Goal: Task Accomplishment & Management: Use online tool/utility

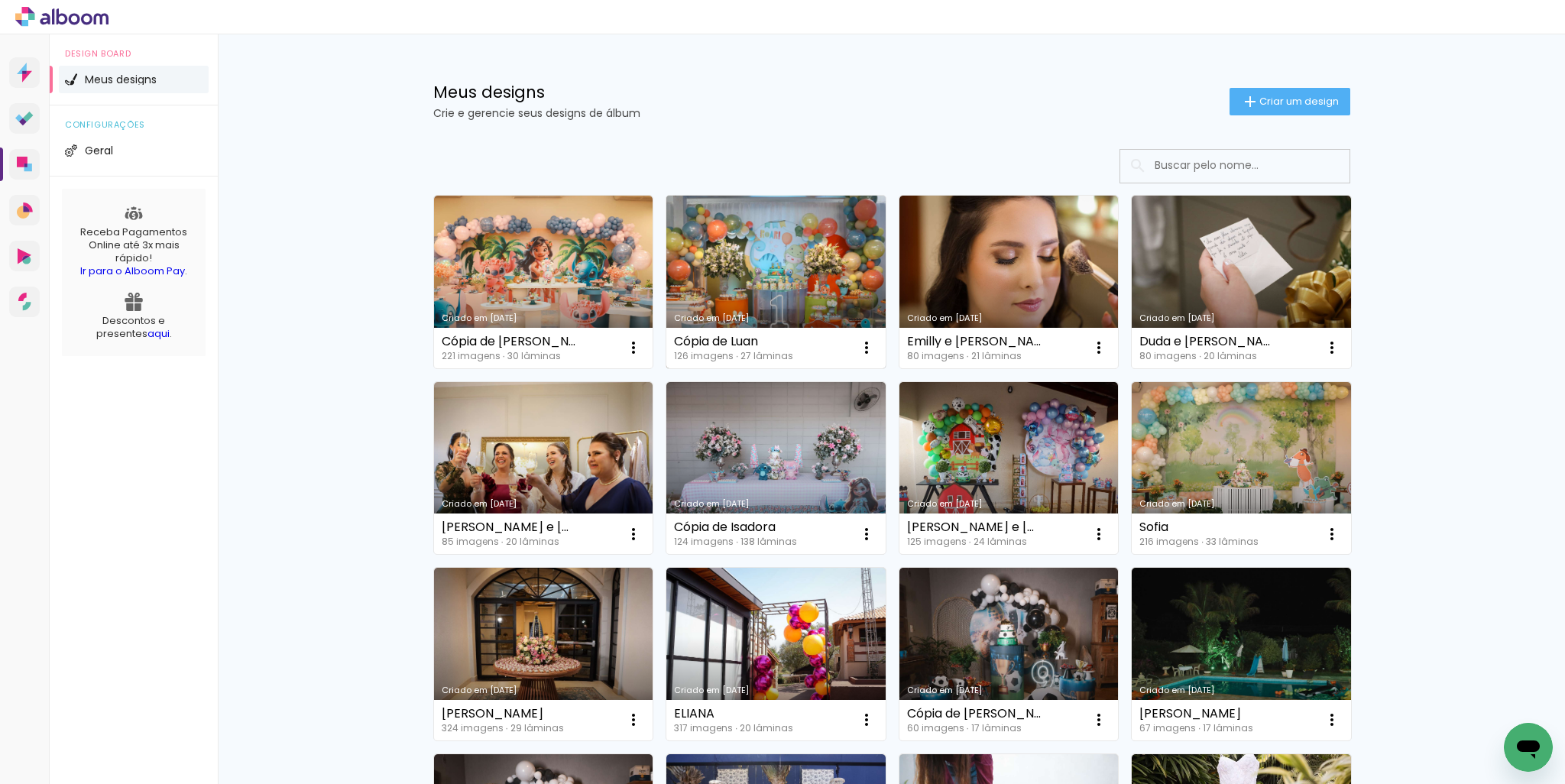
click at [753, 257] on link "Criado em [DATE]" at bounding box center [776, 281] width 220 height 173
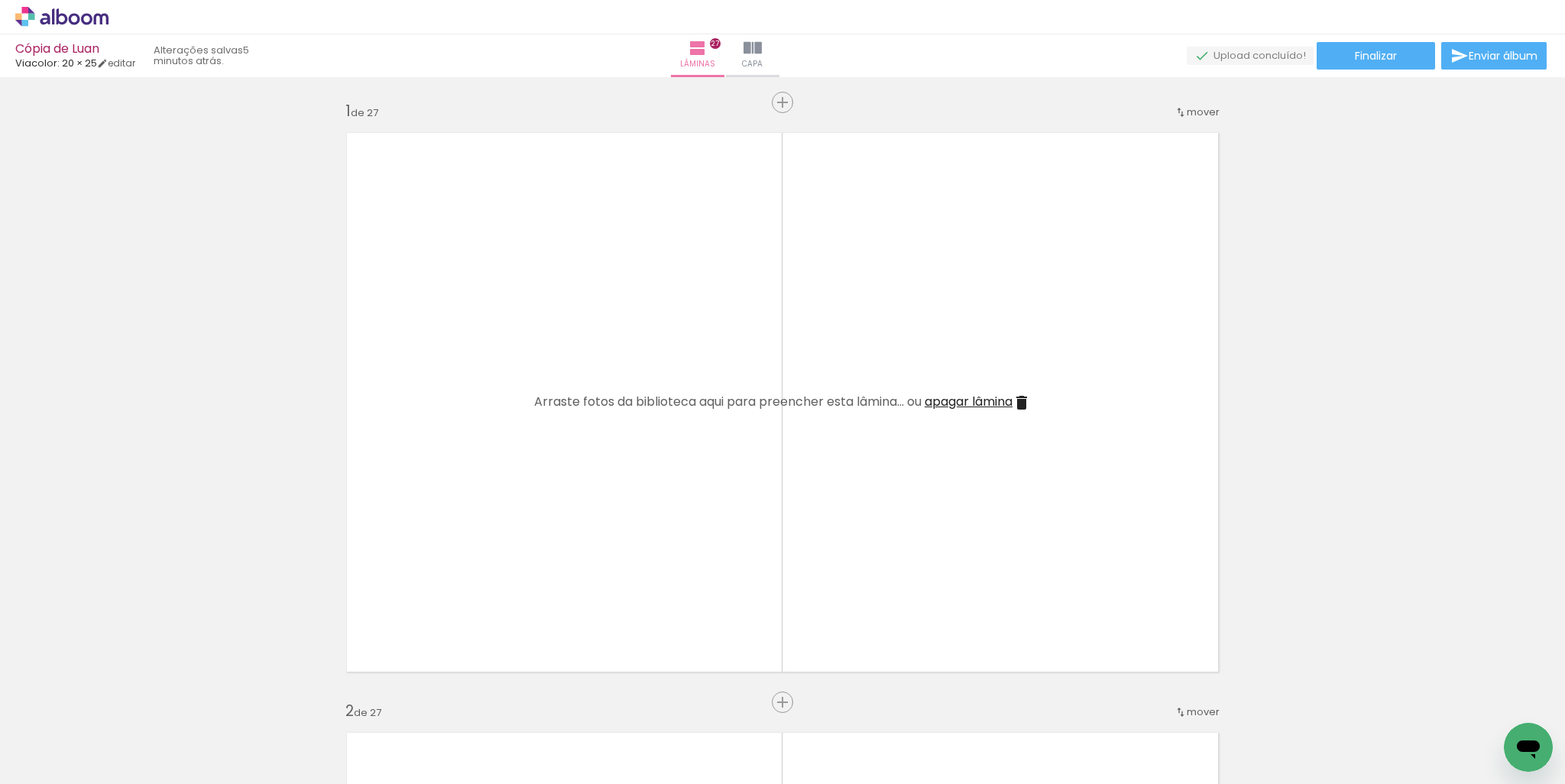
click at [586, 288] on quentale-layouter at bounding box center [782, 402] width 894 height 561
click at [161, 721] on div at bounding box center [153, 732] width 76 height 50
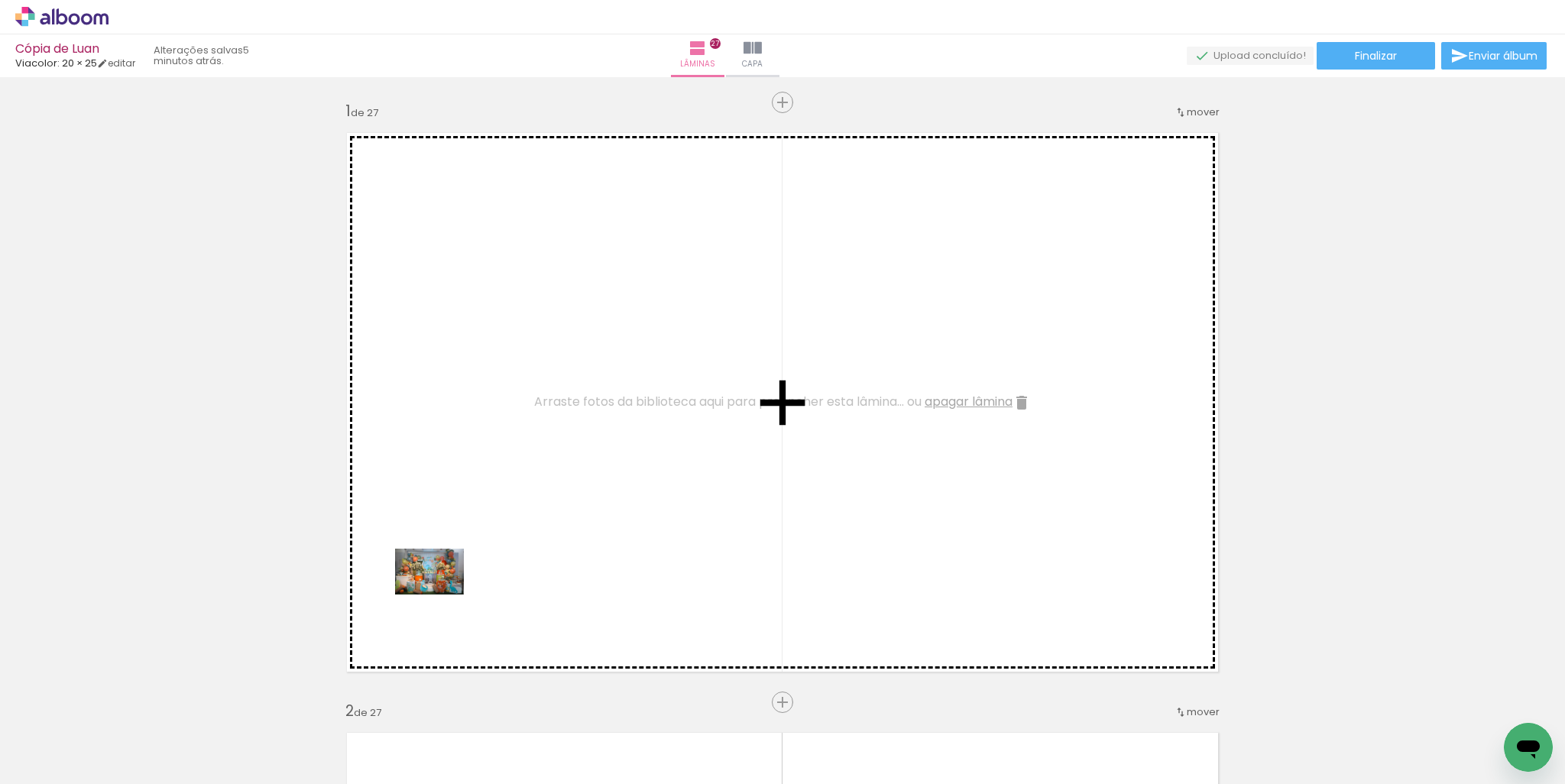
drag, startPoint x: 153, startPoint y: 737, endPoint x: 441, endPoint y: 594, distance: 321.5
click at [441, 594] on quentale-workspace at bounding box center [782, 392] width 1565 height 784
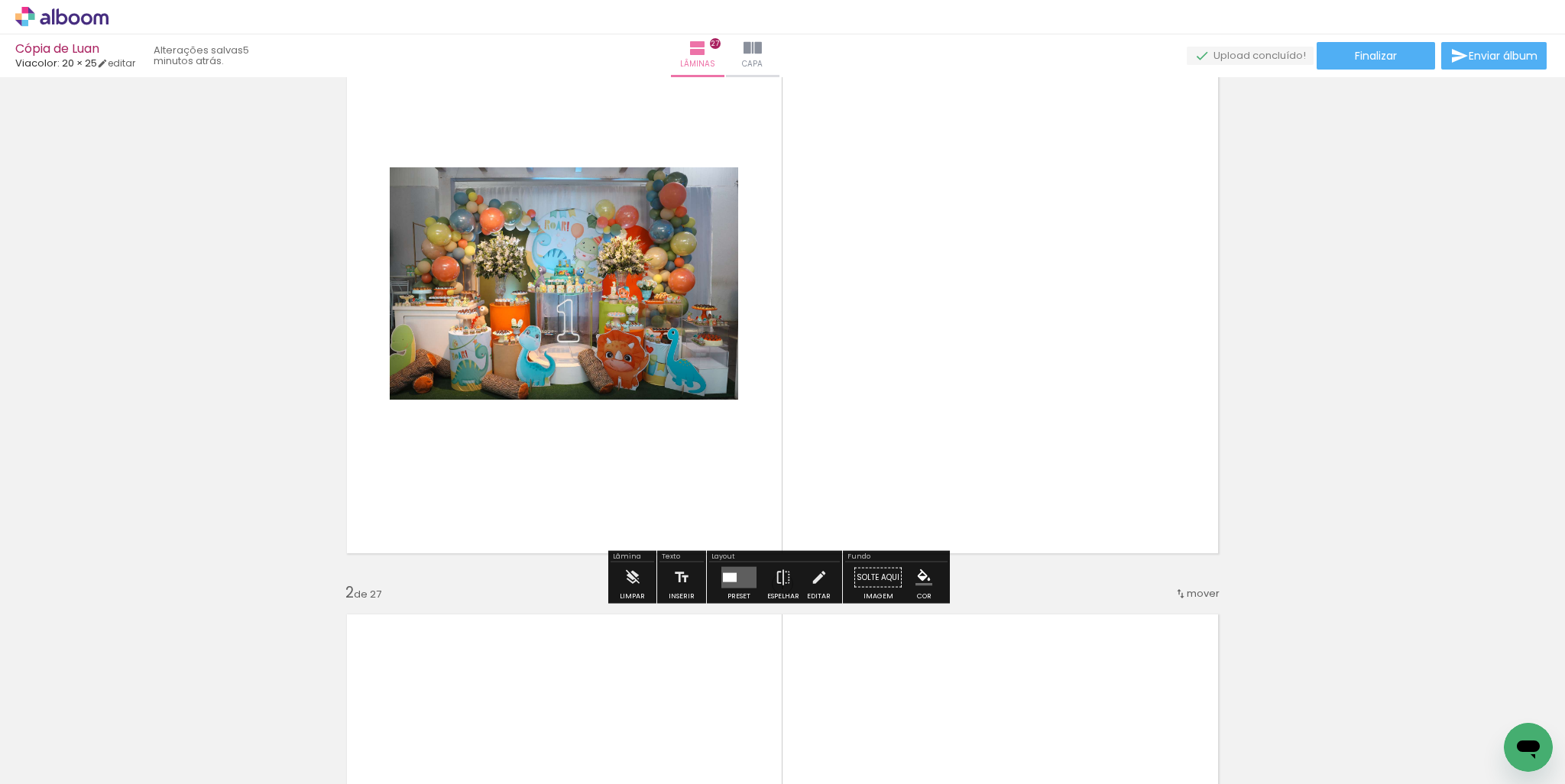
scroll to position [153, 0]
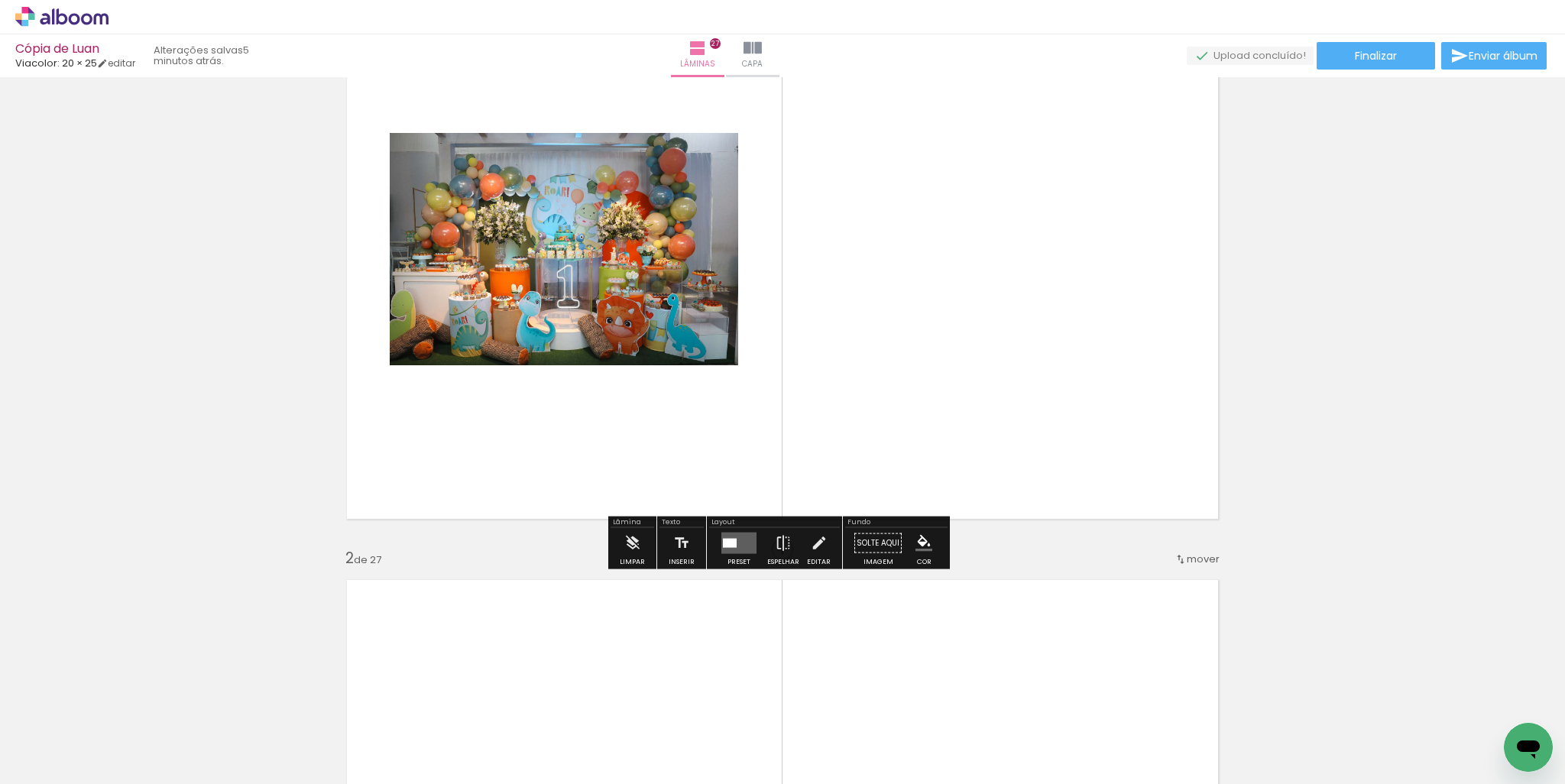
click at [730, 544] on div at bounding box center [730, 543] width 13 height 9
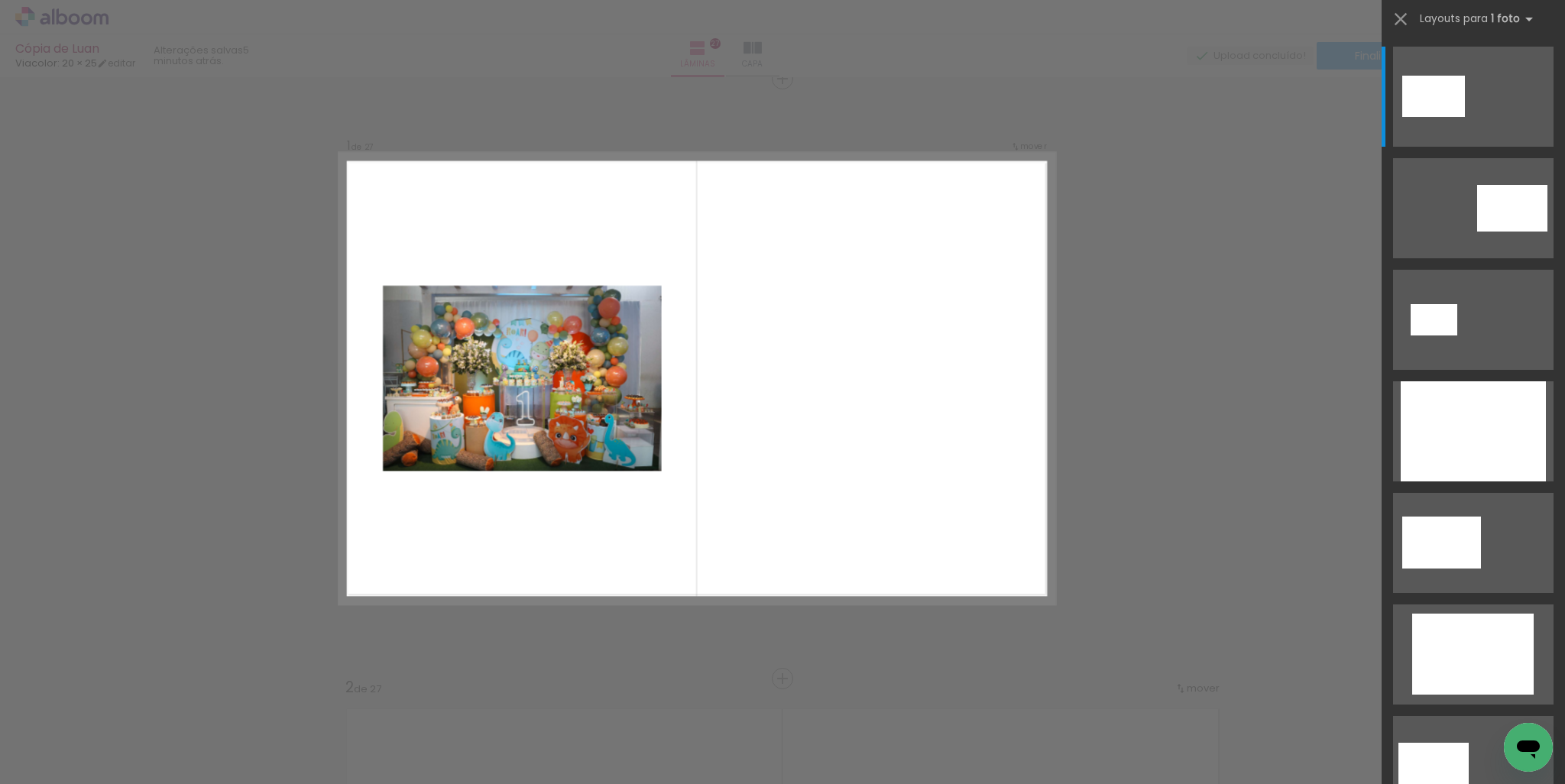
scroll to position [19, 0]
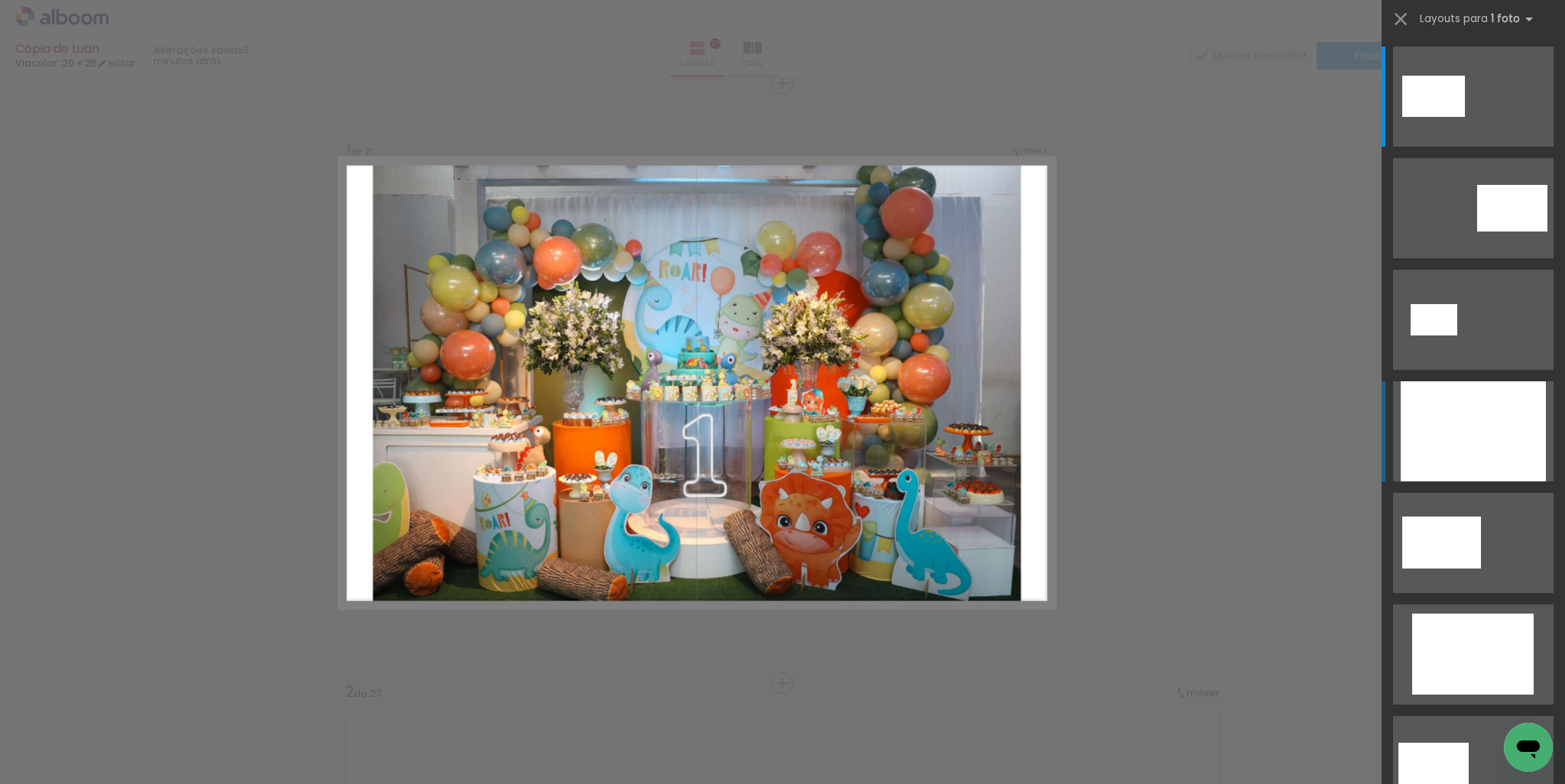
click at [1458, 427] on div at bounding box center [1473, 432] width 145 height 100
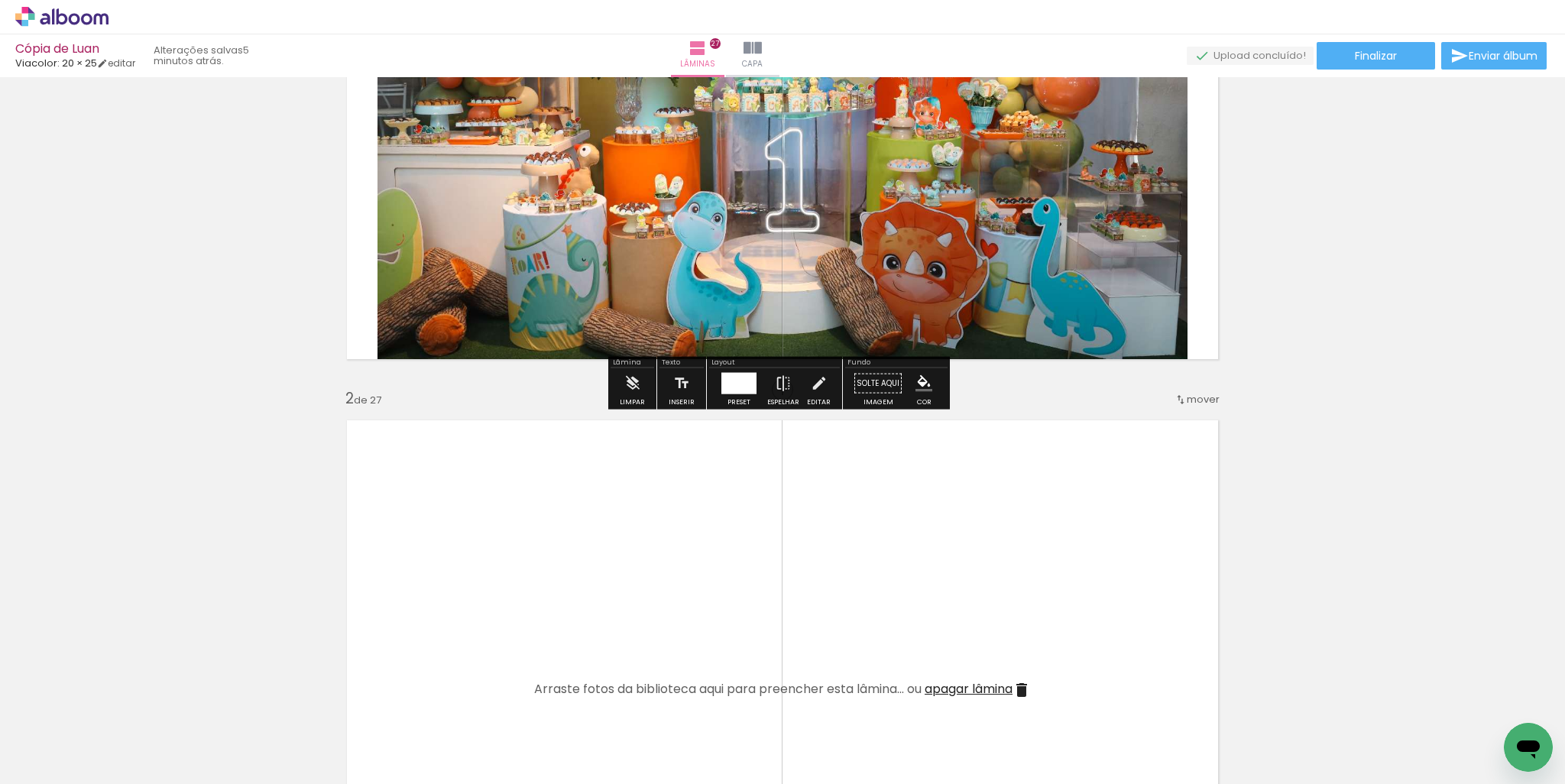
scroll to position [325, 0]
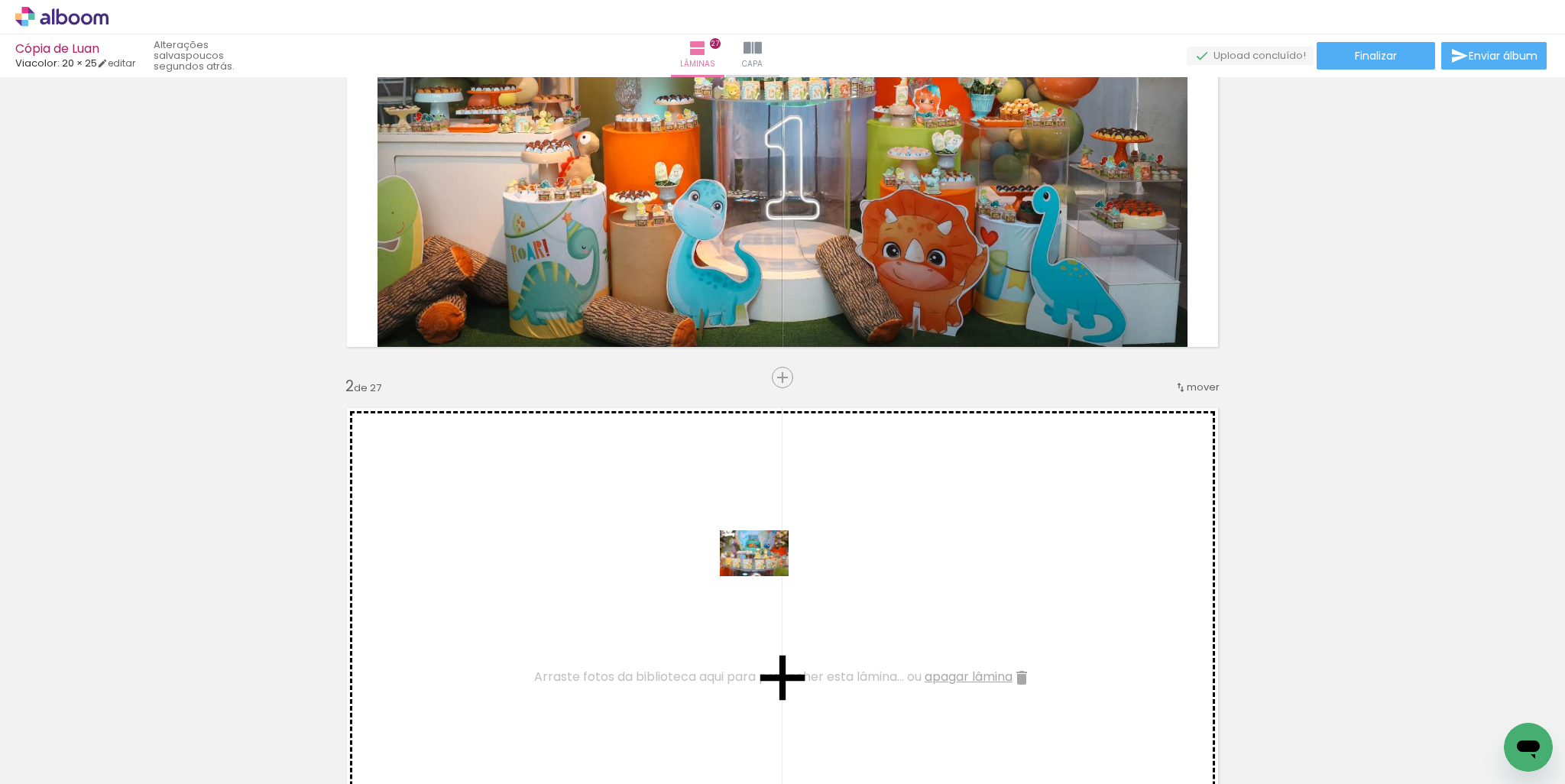
drag, startPoint x: 238, startPoint y: 751, endPoint x: 767, endPoint y: 576, distance: 557.2
click at [767, 576] on quentale-workspace at bounding box center [782, 392] width 1565 height 784
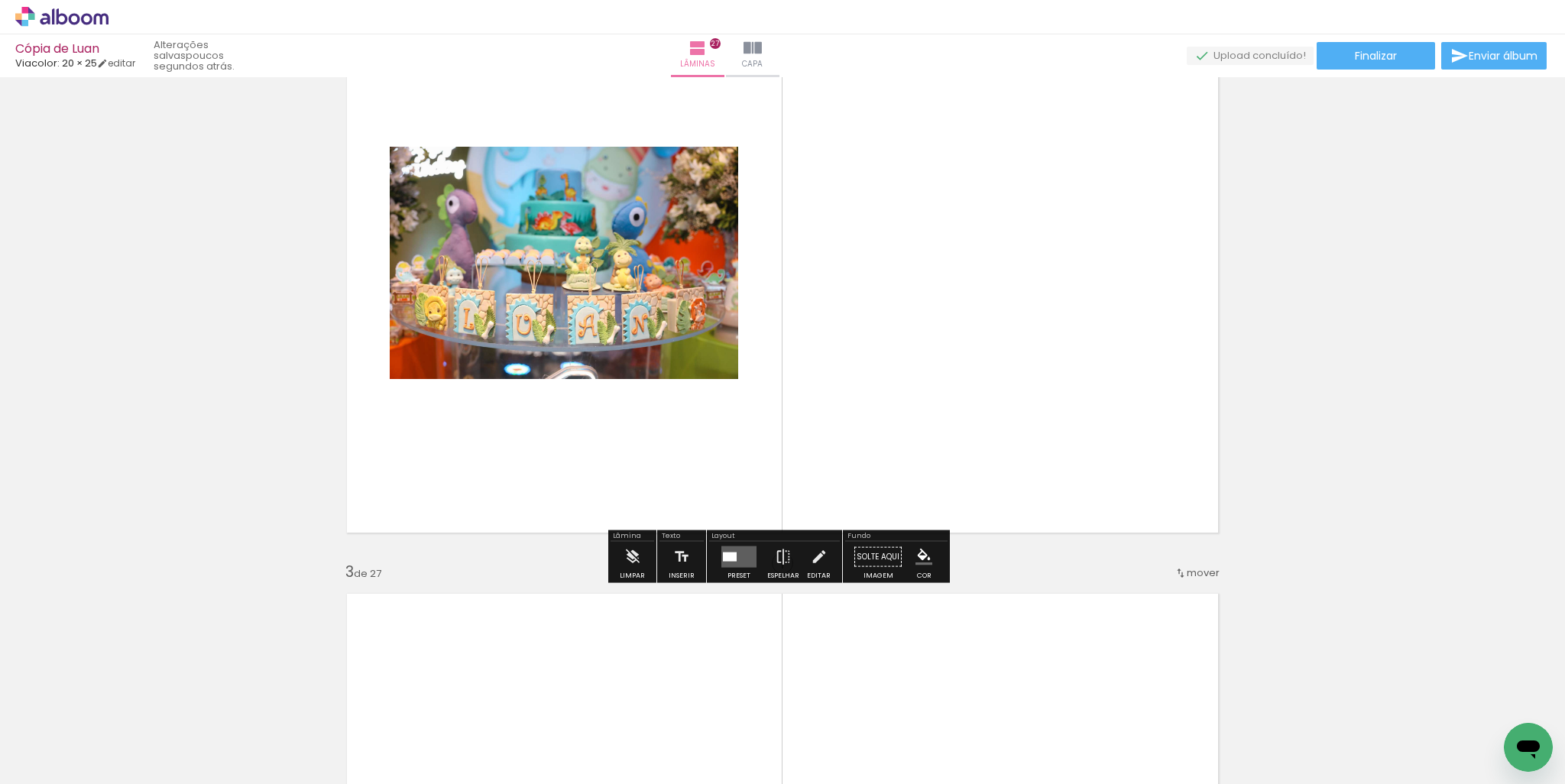
scroll to position [630, 0]
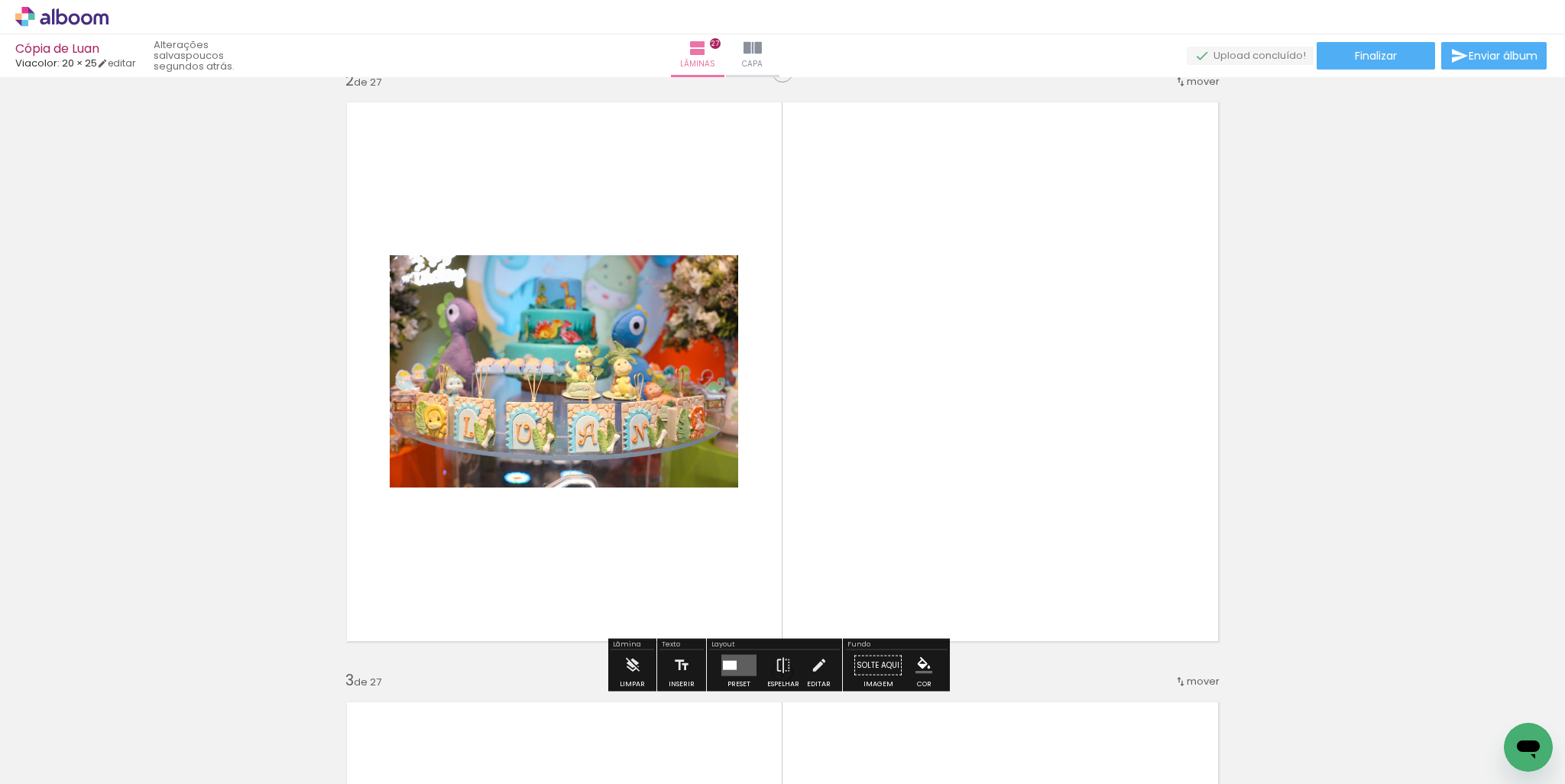
click at [737, 666] on quentale-layouter at bounding box center [739, 665] width 35 height 22
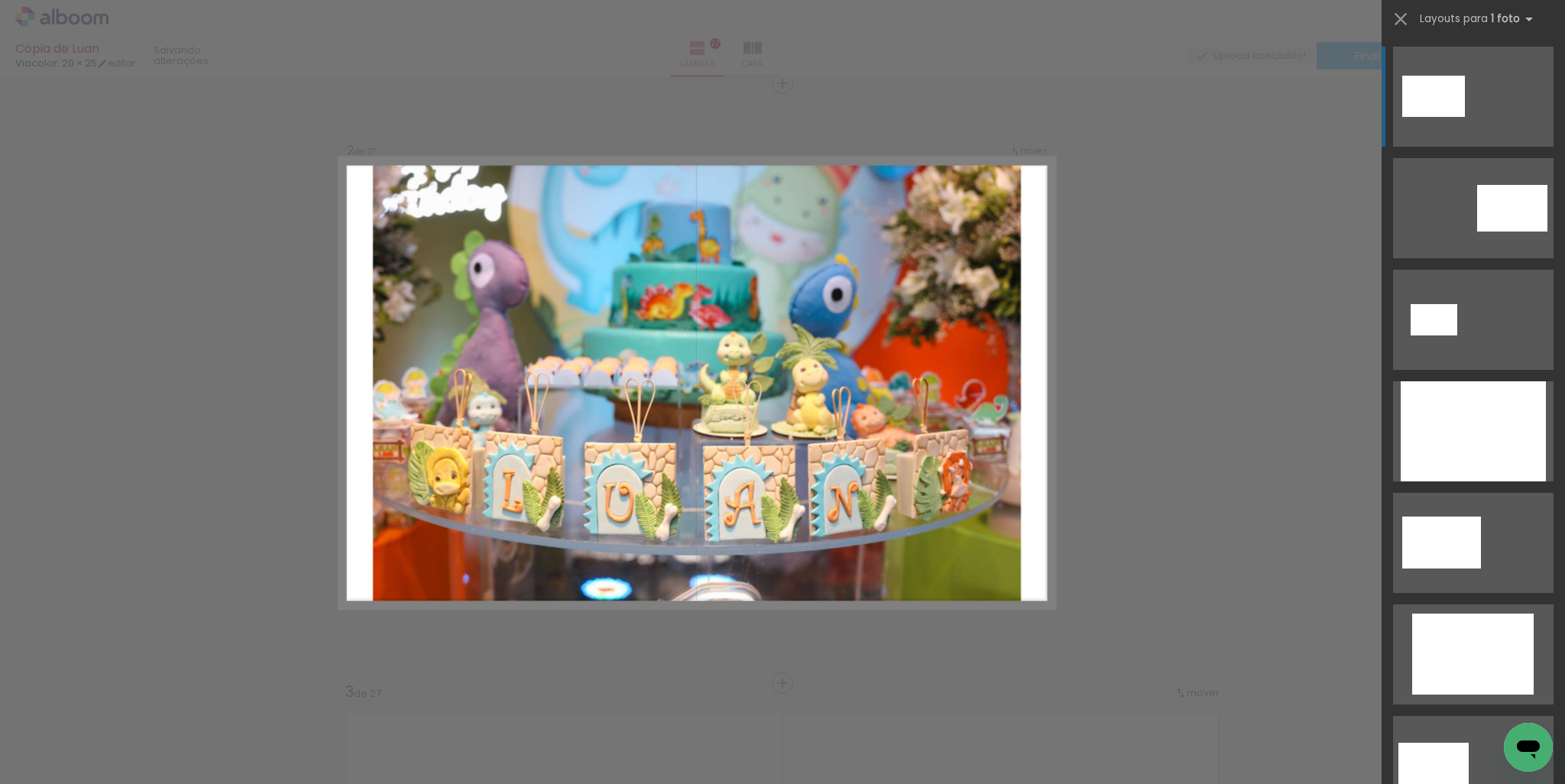
scroll to position [619, 0]
click at [1502, 425] on div at bounding box center [1473, 432] width 145 height 100
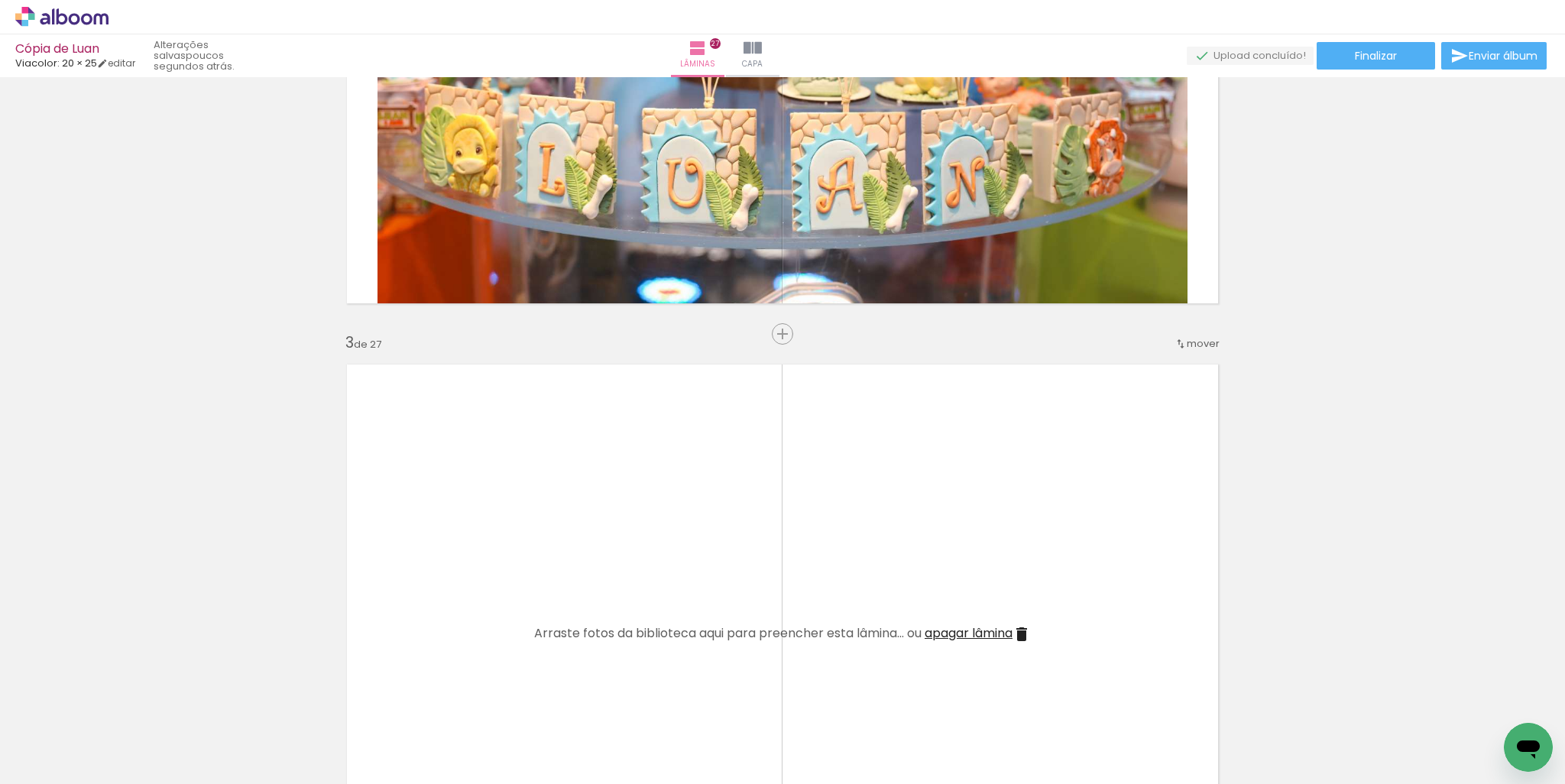
scroll to position [1001, 0]
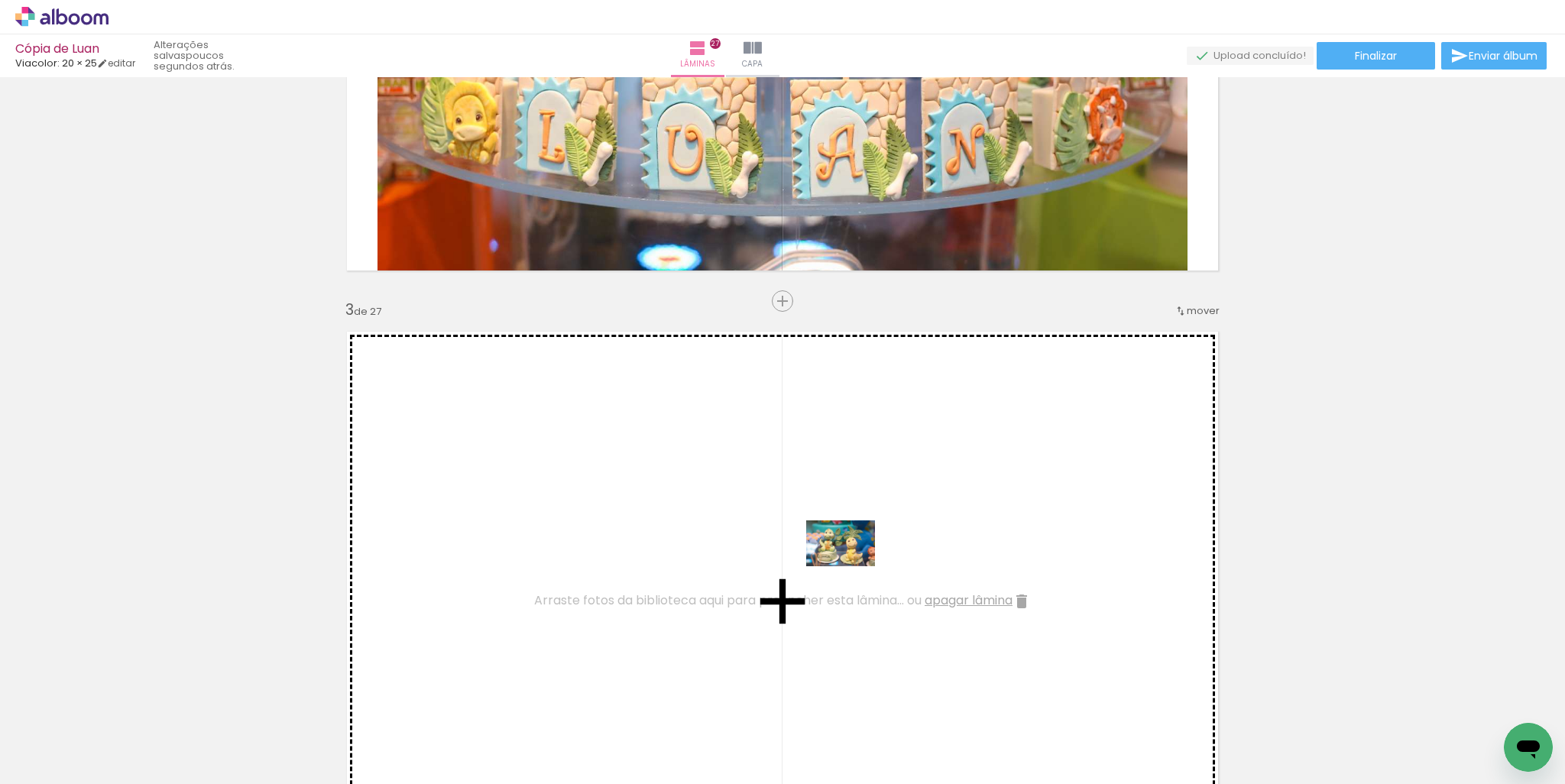
drag, startPoint x: 351, startPoint y: 744, endPoint x: 853, endPoint y: 566, distance: 532.6
click at [853, 566] on quentale-workspace at bounding box center [782, 392] width 1565 height 784
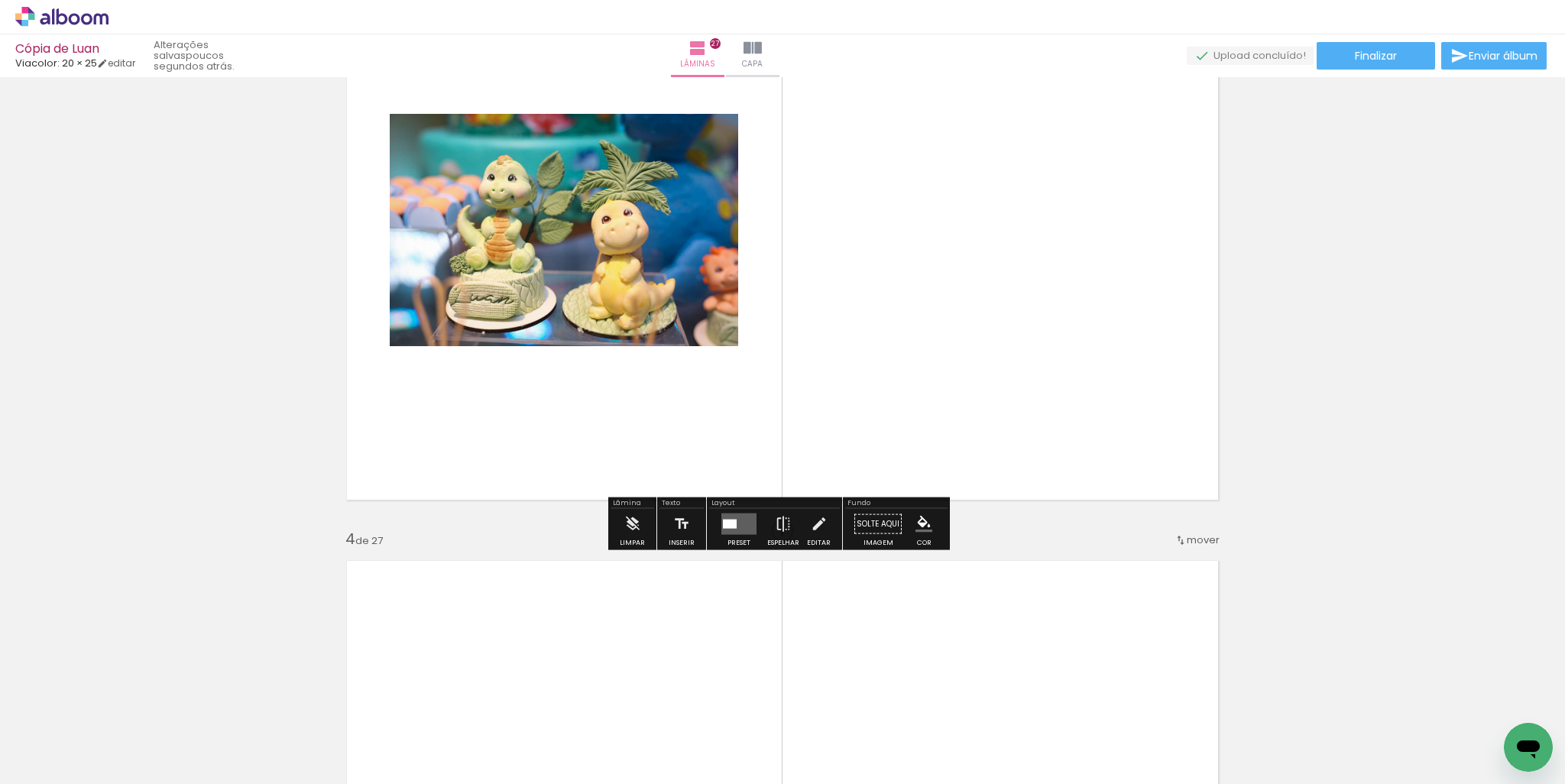
scroll to position [1383, 0]
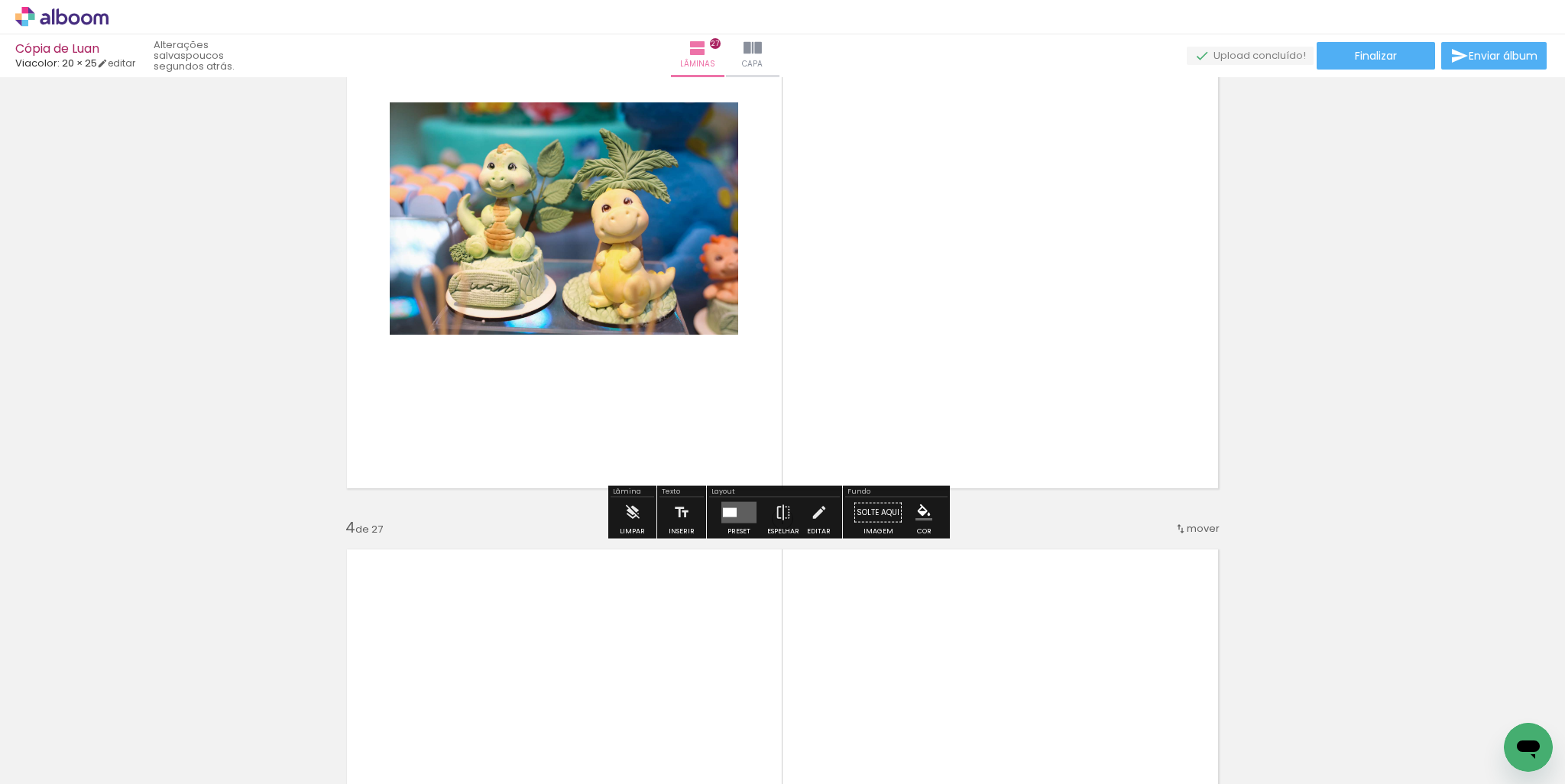
click at [723, 514] on div at bounding box center [730, 512] width 13 height 9
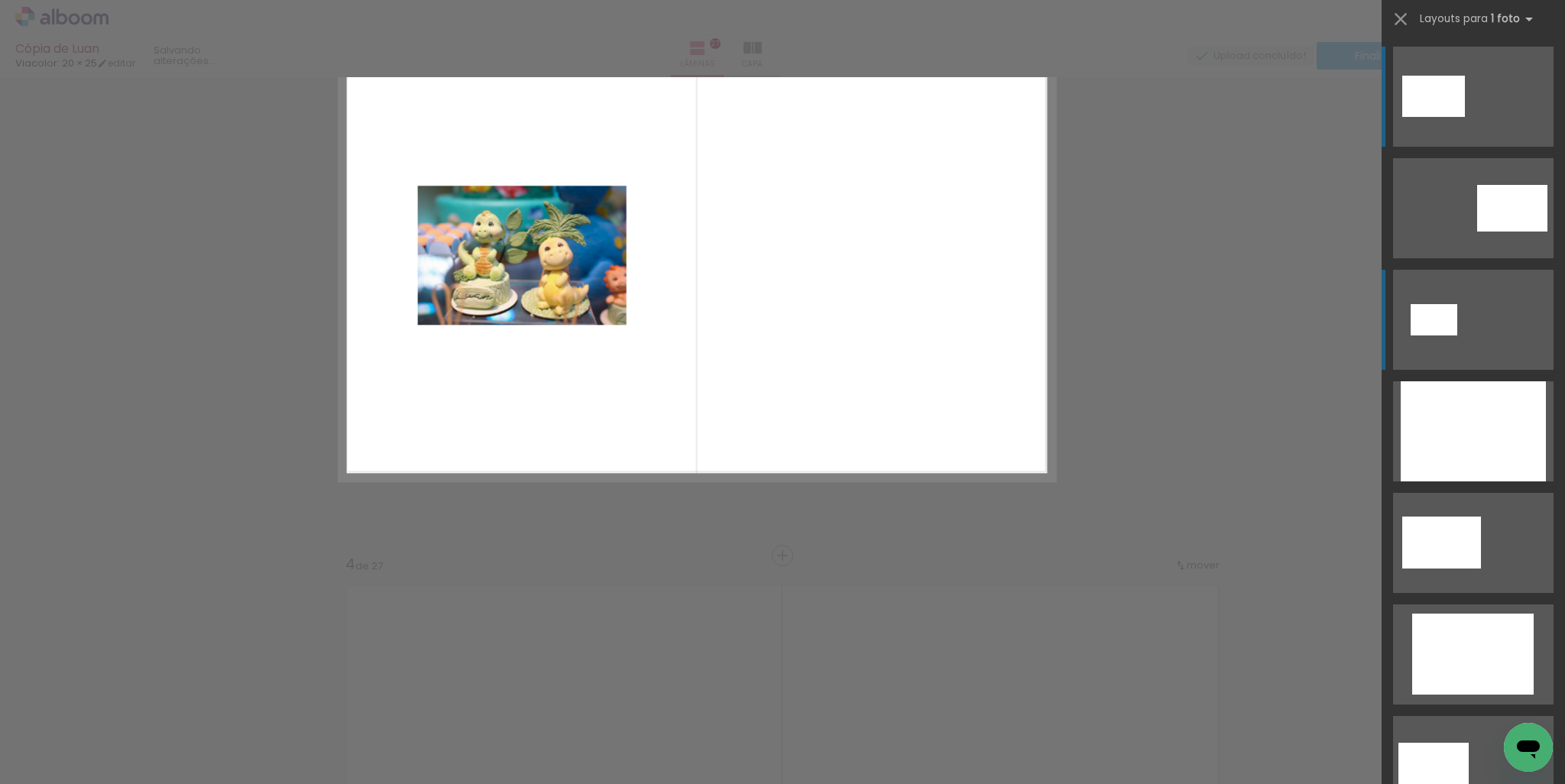
scroll to position [1219, 0]
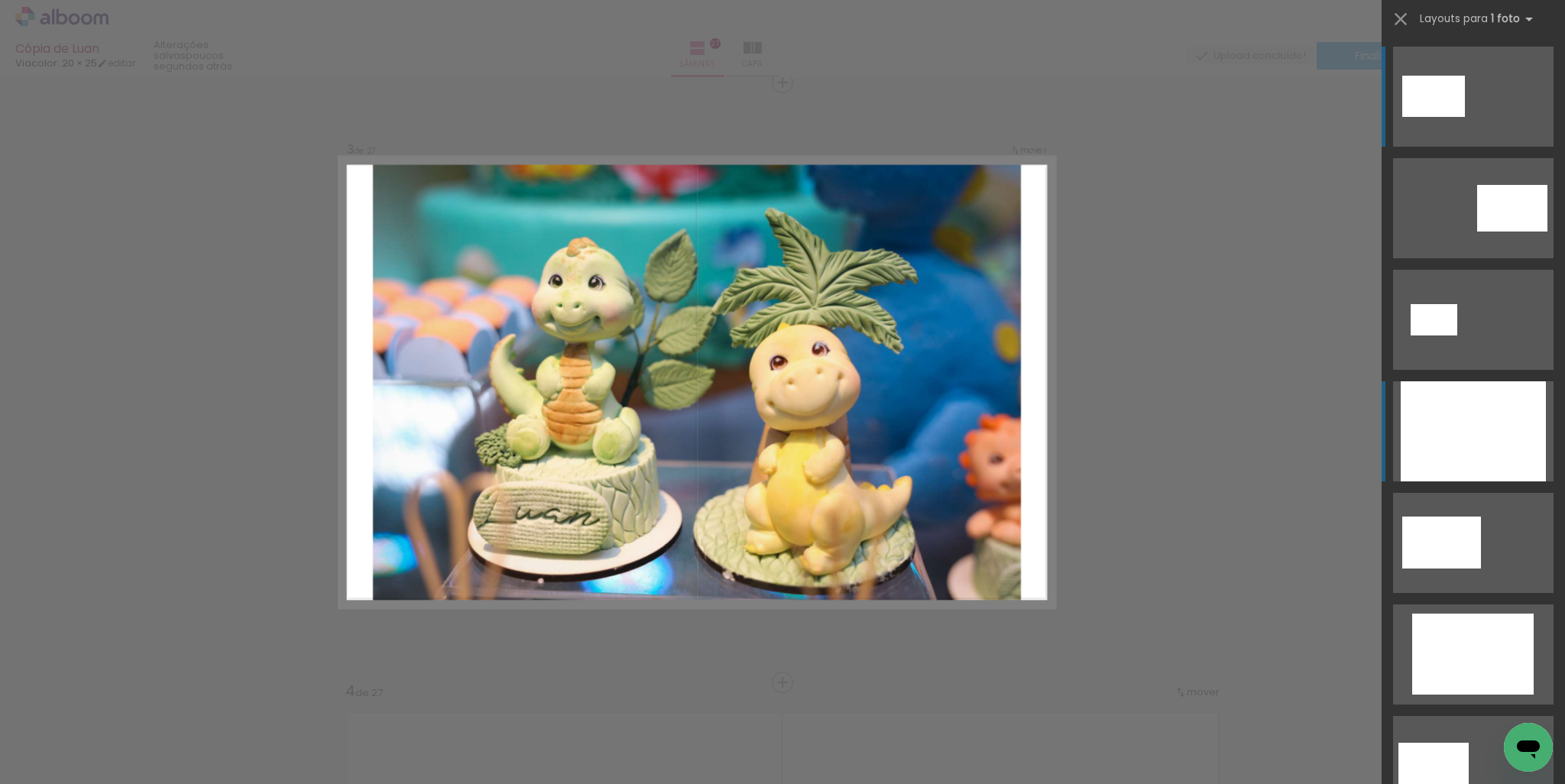
click at [1516, 412] on div at bounding box center [1473, 432] width 145 height 100
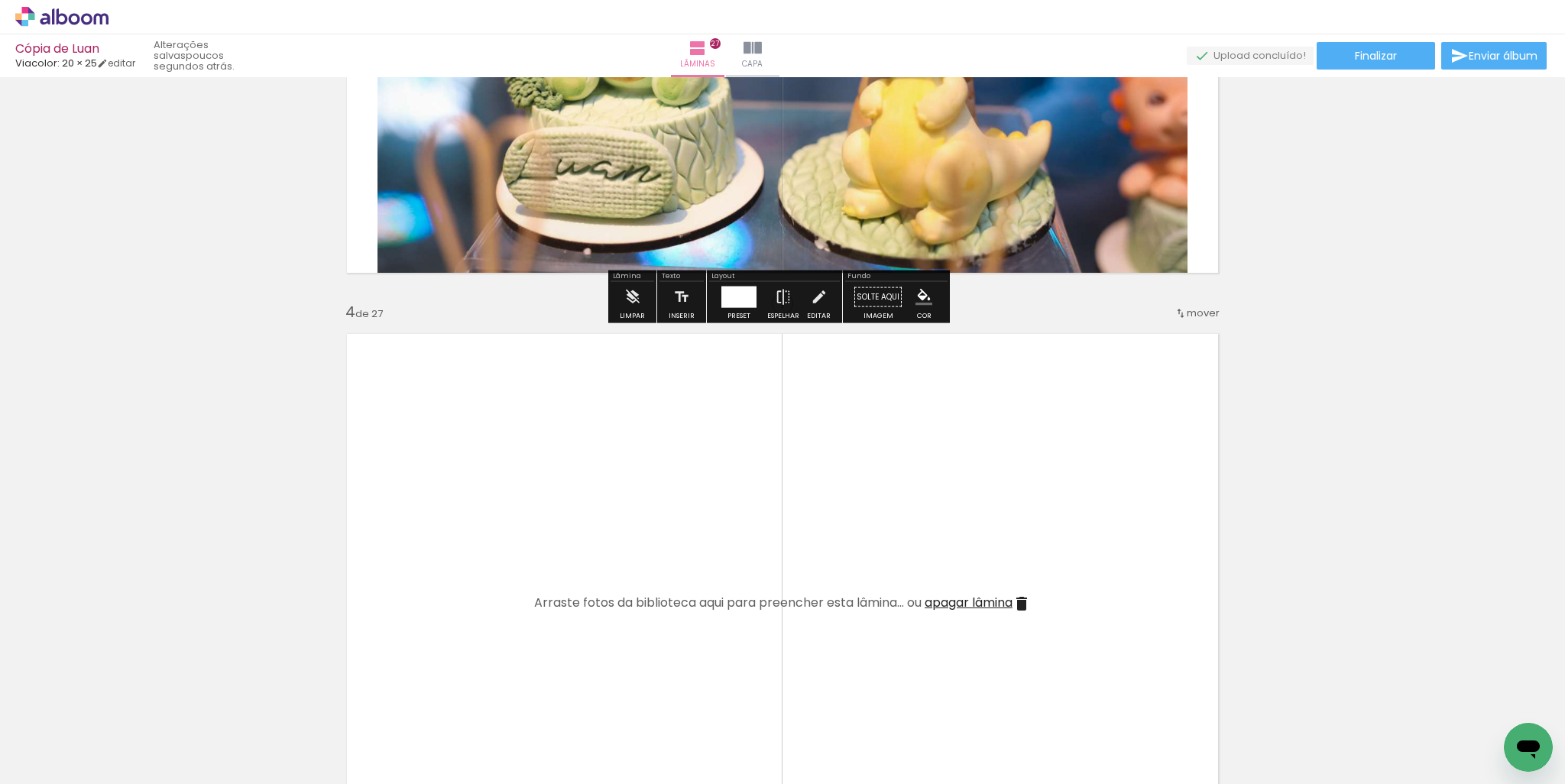
scroll to position [1601, 0]
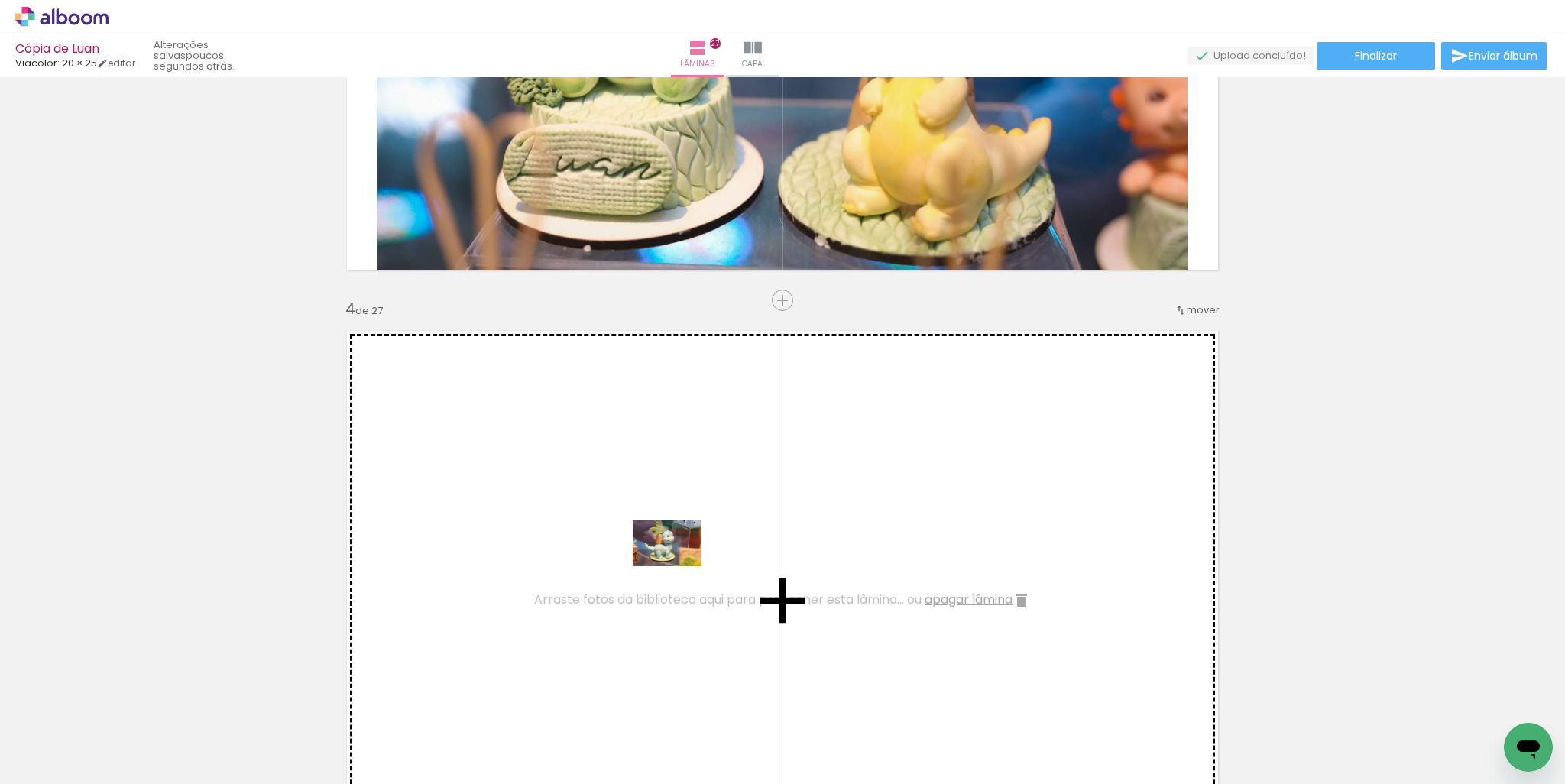
drag, startPoint x: 409, startPoint y: 731, endPoint x: 679, endPoint y: 566, distance: 316.4
click at [679, 566] on quentale-workspace at bounding box center [782, 392] width 1565 height 784
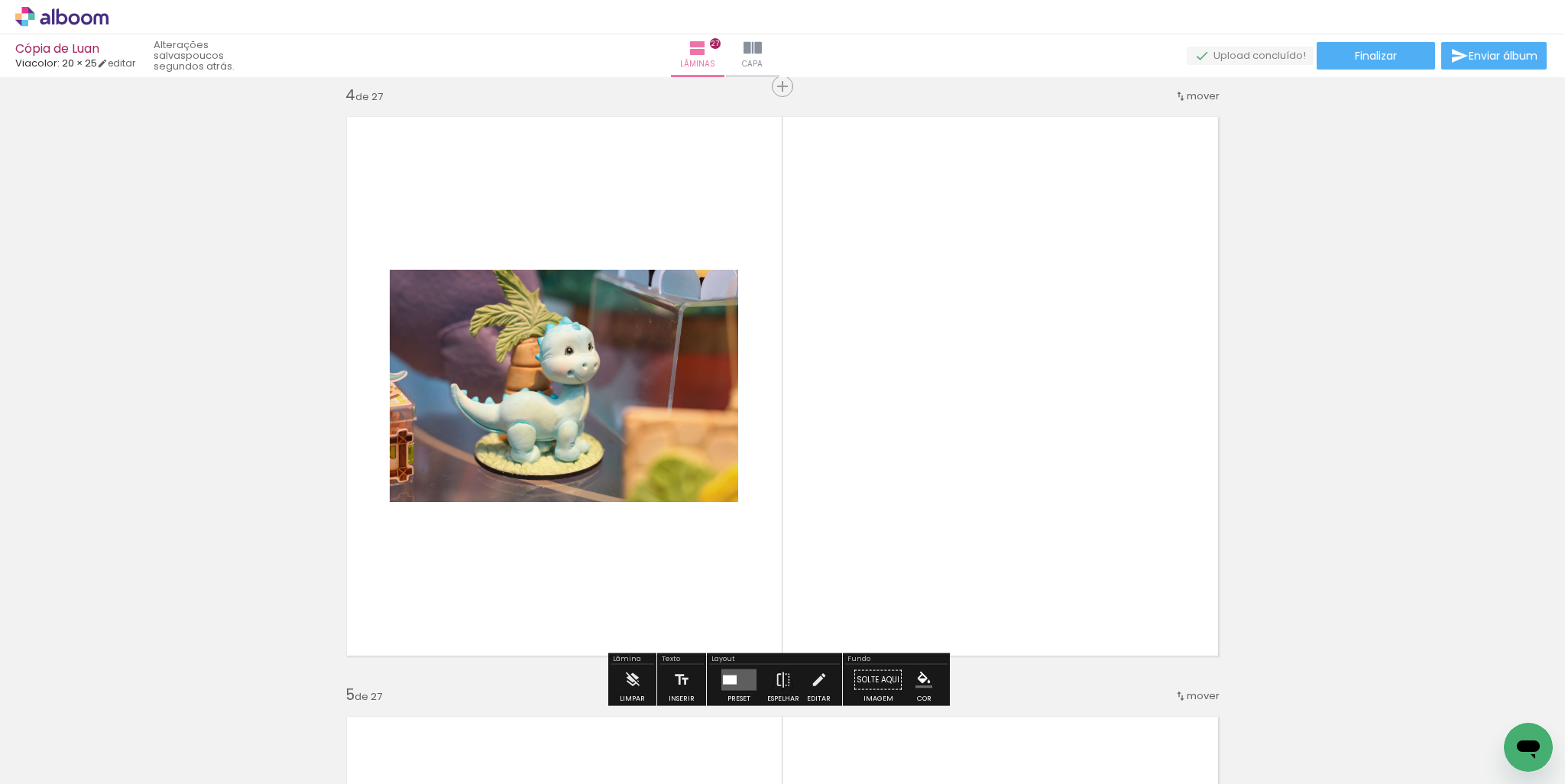
scroll to position [1830, 0]
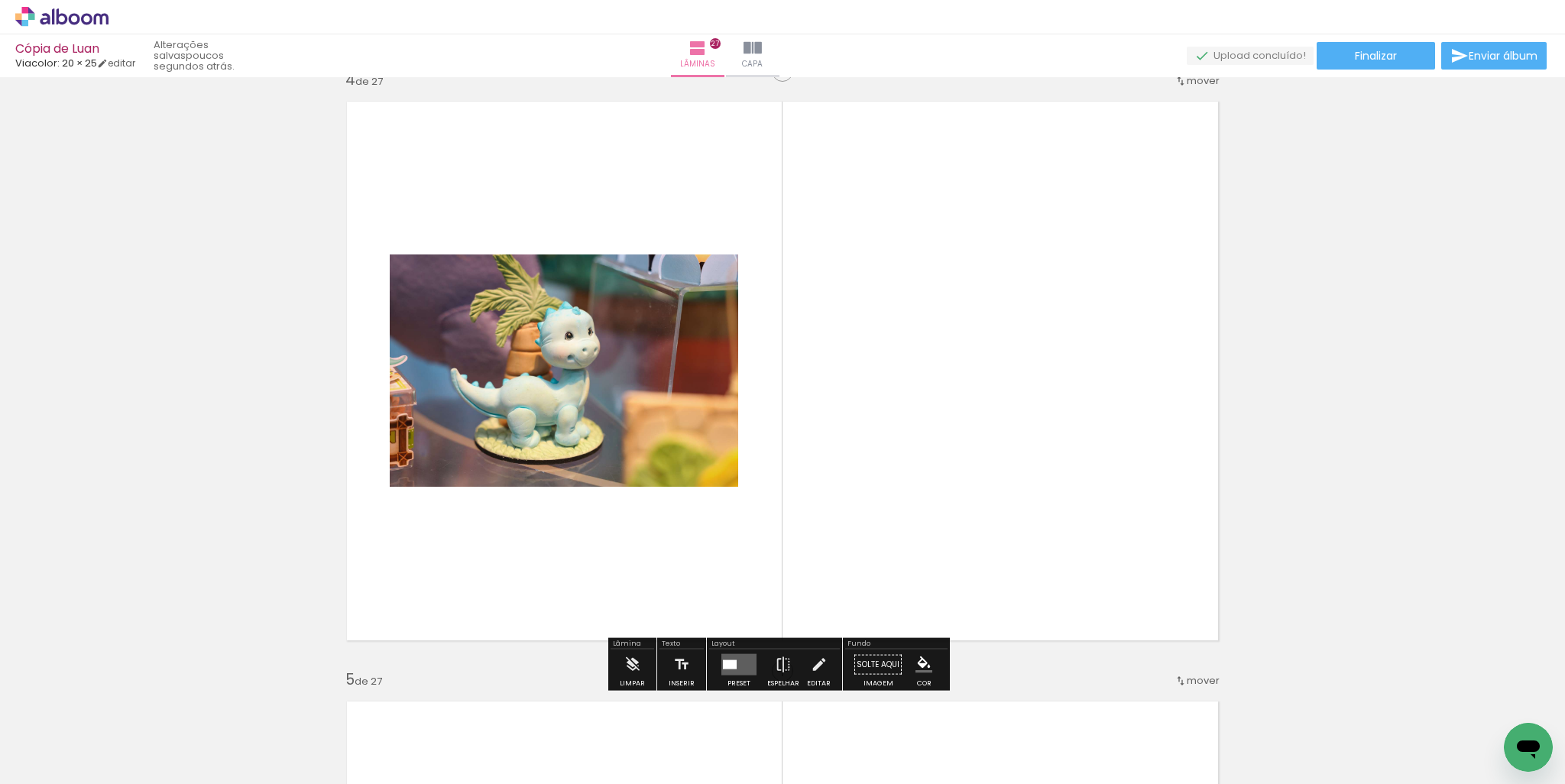
click at [730, 663] on div at bounding box center [730, 665] width 13 height 9
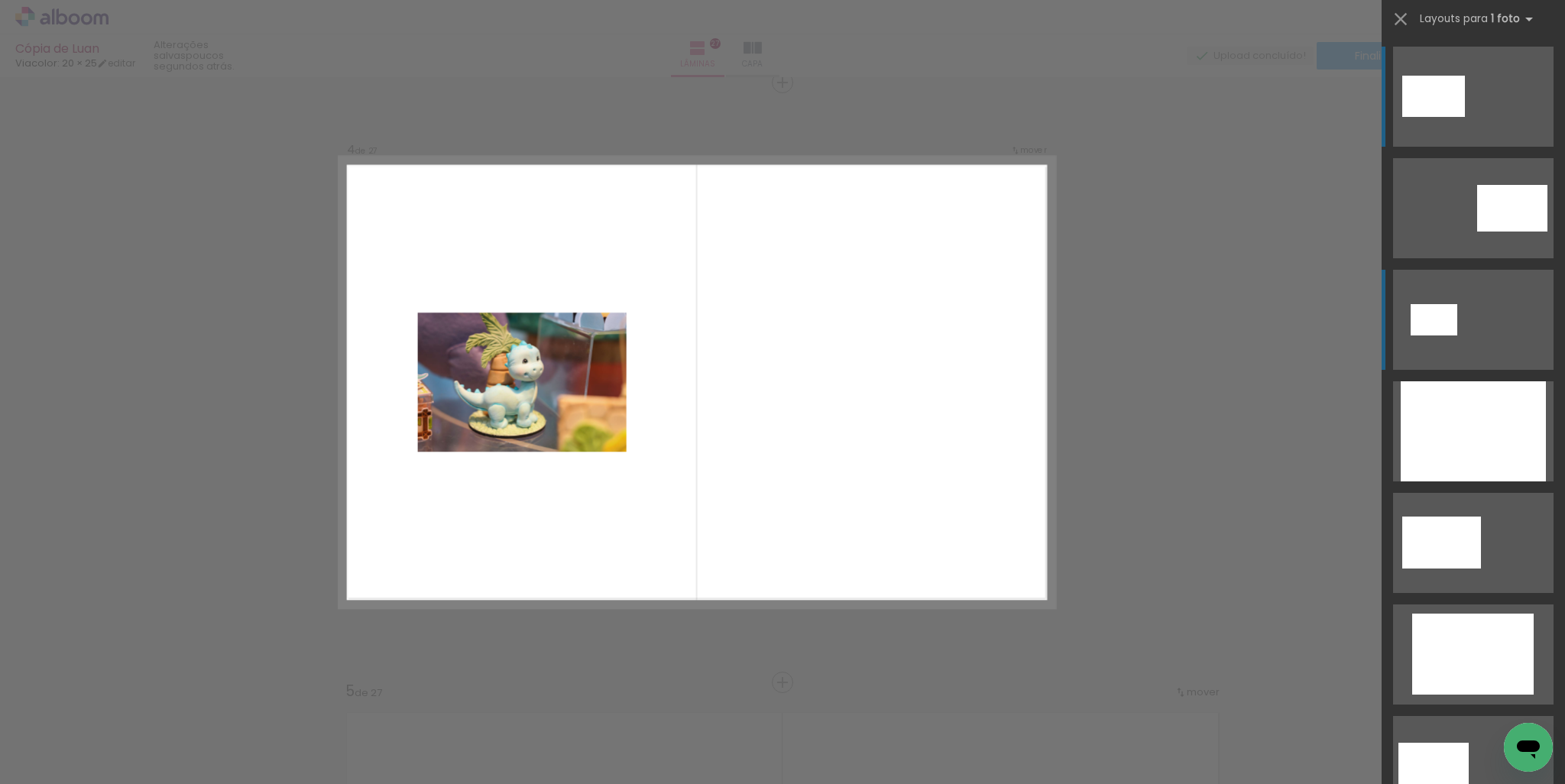
scroll to position [1818, 0]
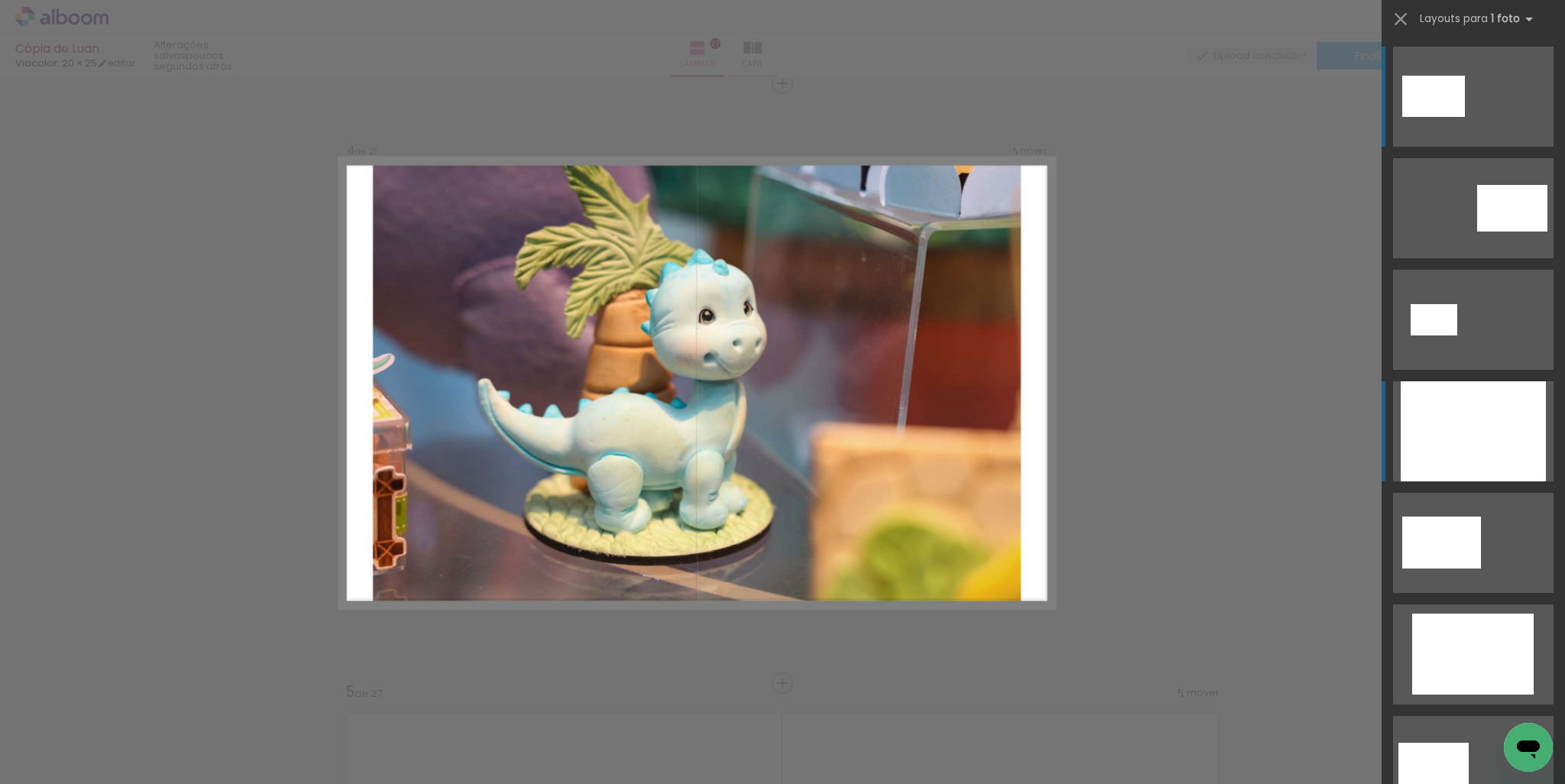
click at [1499, 407] on div at bounding box center [1473, 432] width 145 height 100
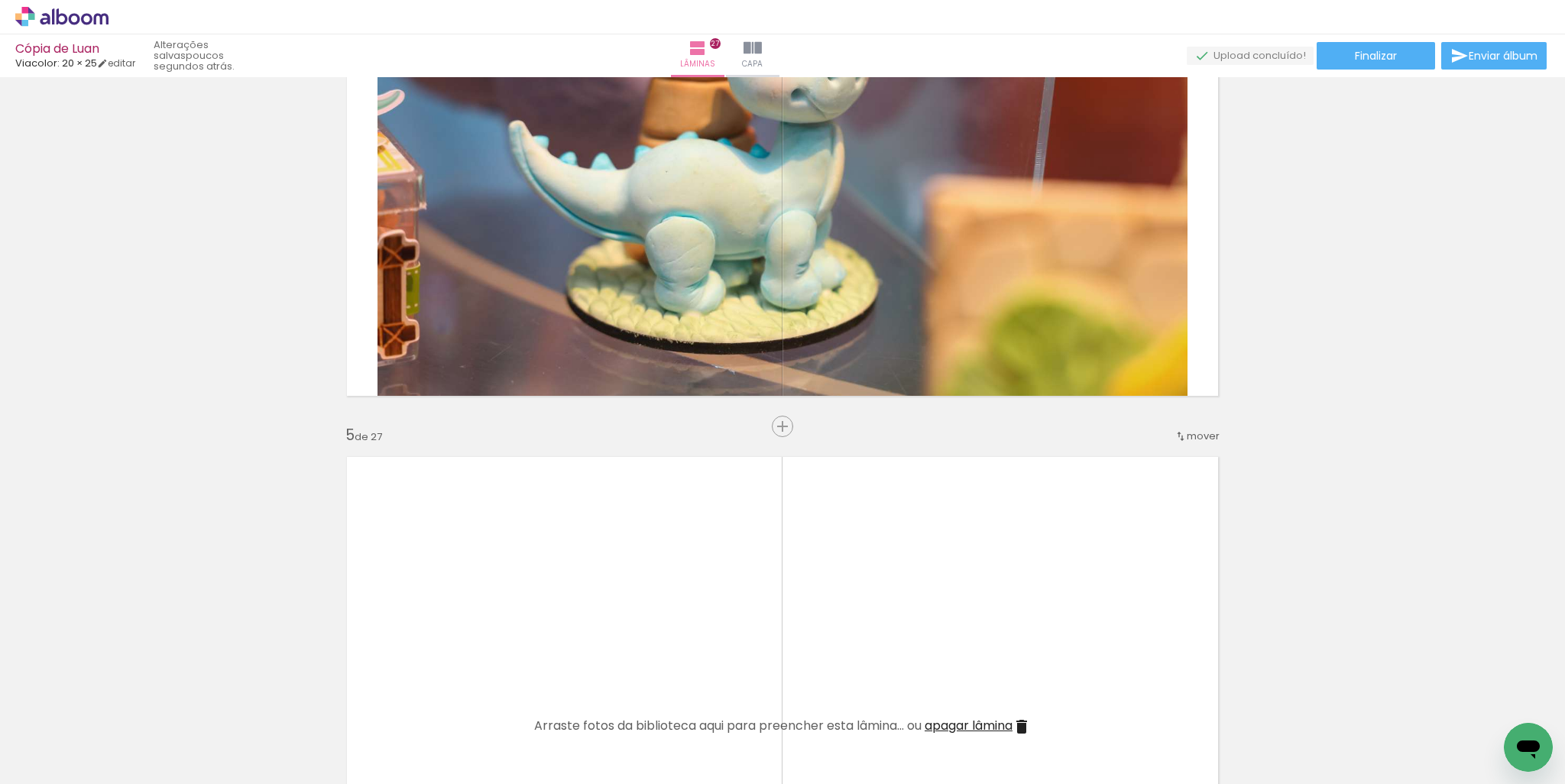
scroll to position [2276, 0]
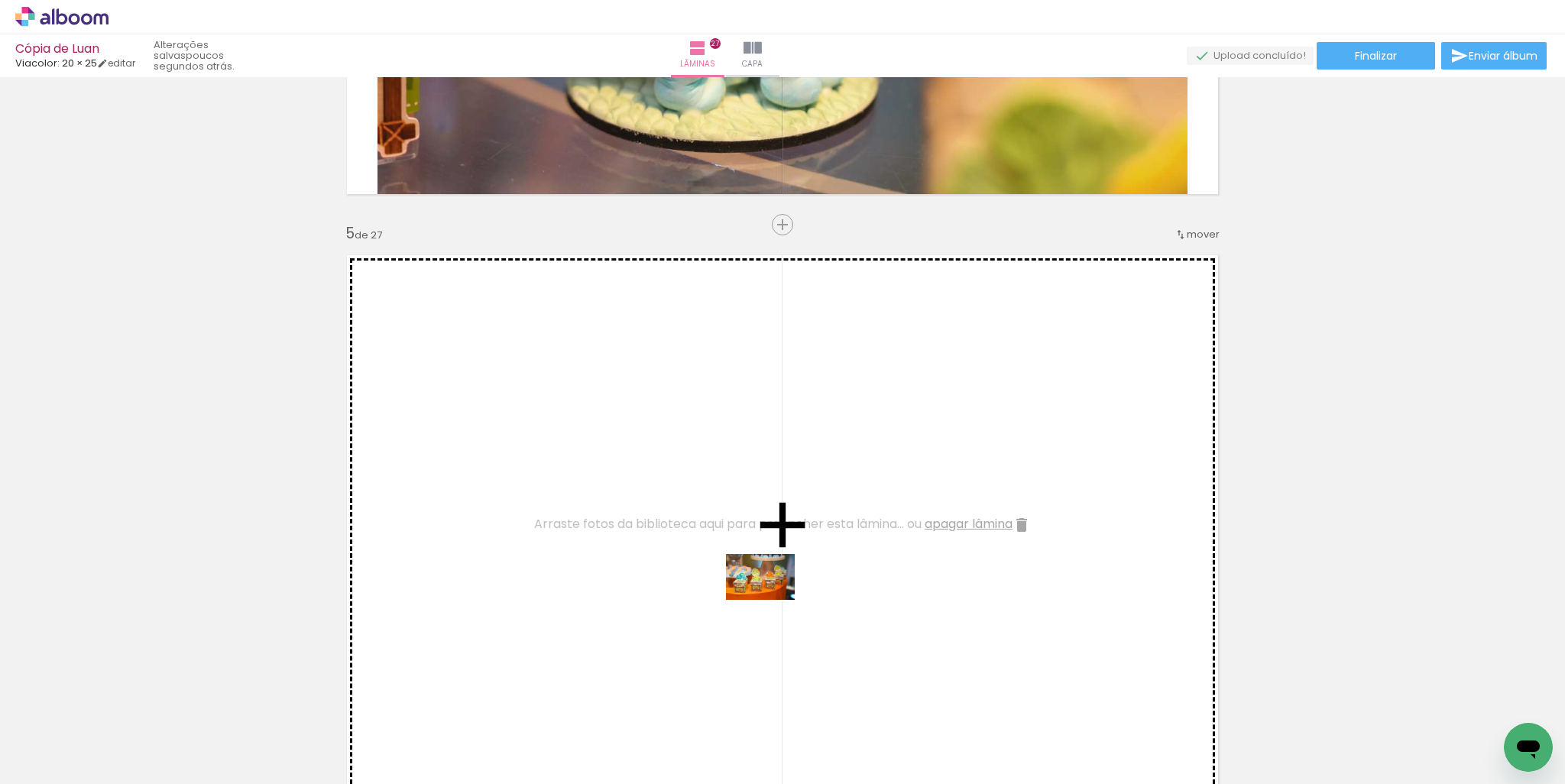
drag, startPoint x: 489, startPoint y: 735, endPoint x: 773, endPoint y: 599, distance: 314.9
click at [773, 599] on quentale-workspace at bounding box center [782, 392] width 1565 height 784
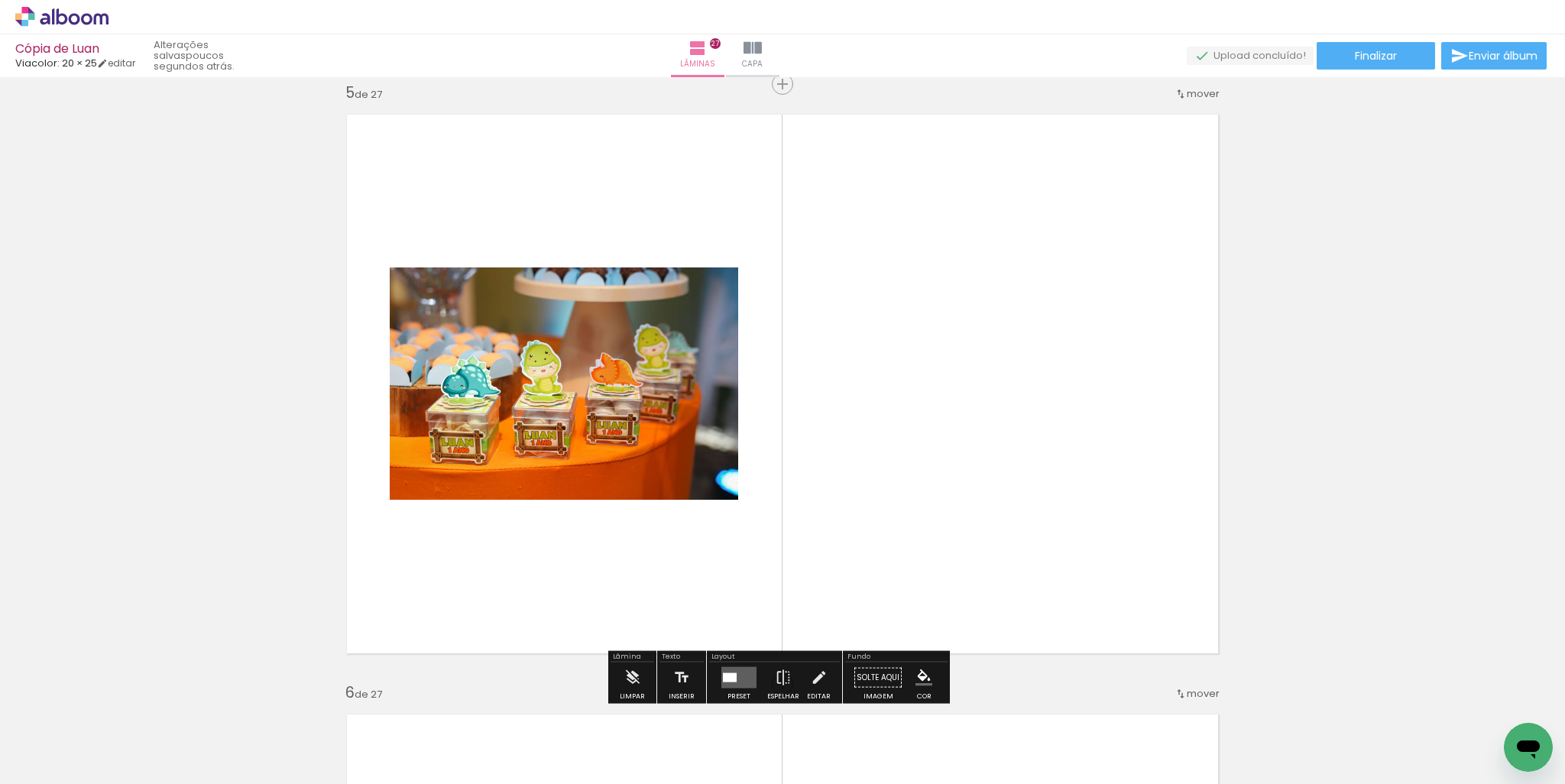
scroll to position [2506, 0]
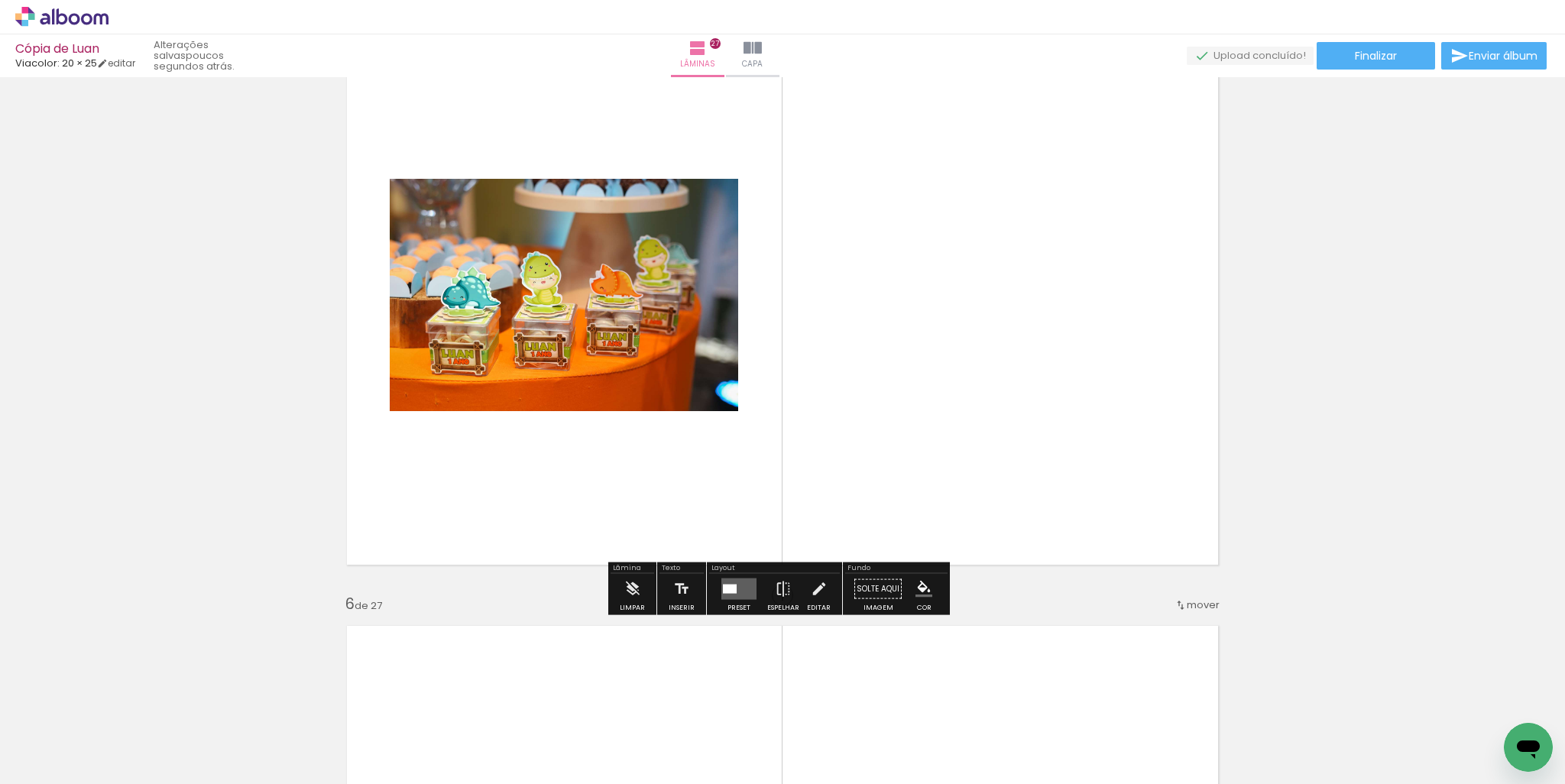
click at [732, 584] on div at bounding box center [730, 589] width 13 height 9
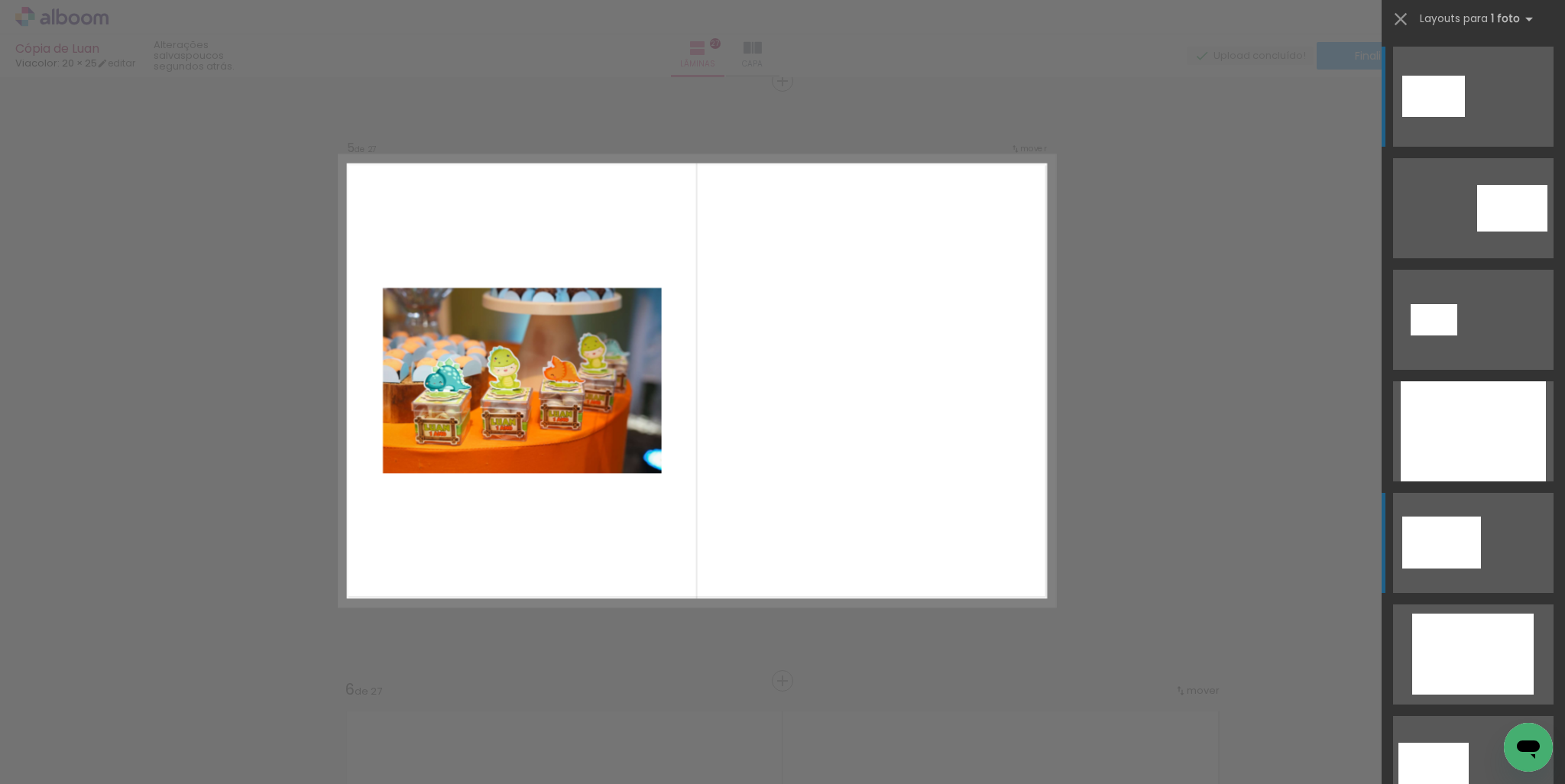
scroll to position [2418, 0]
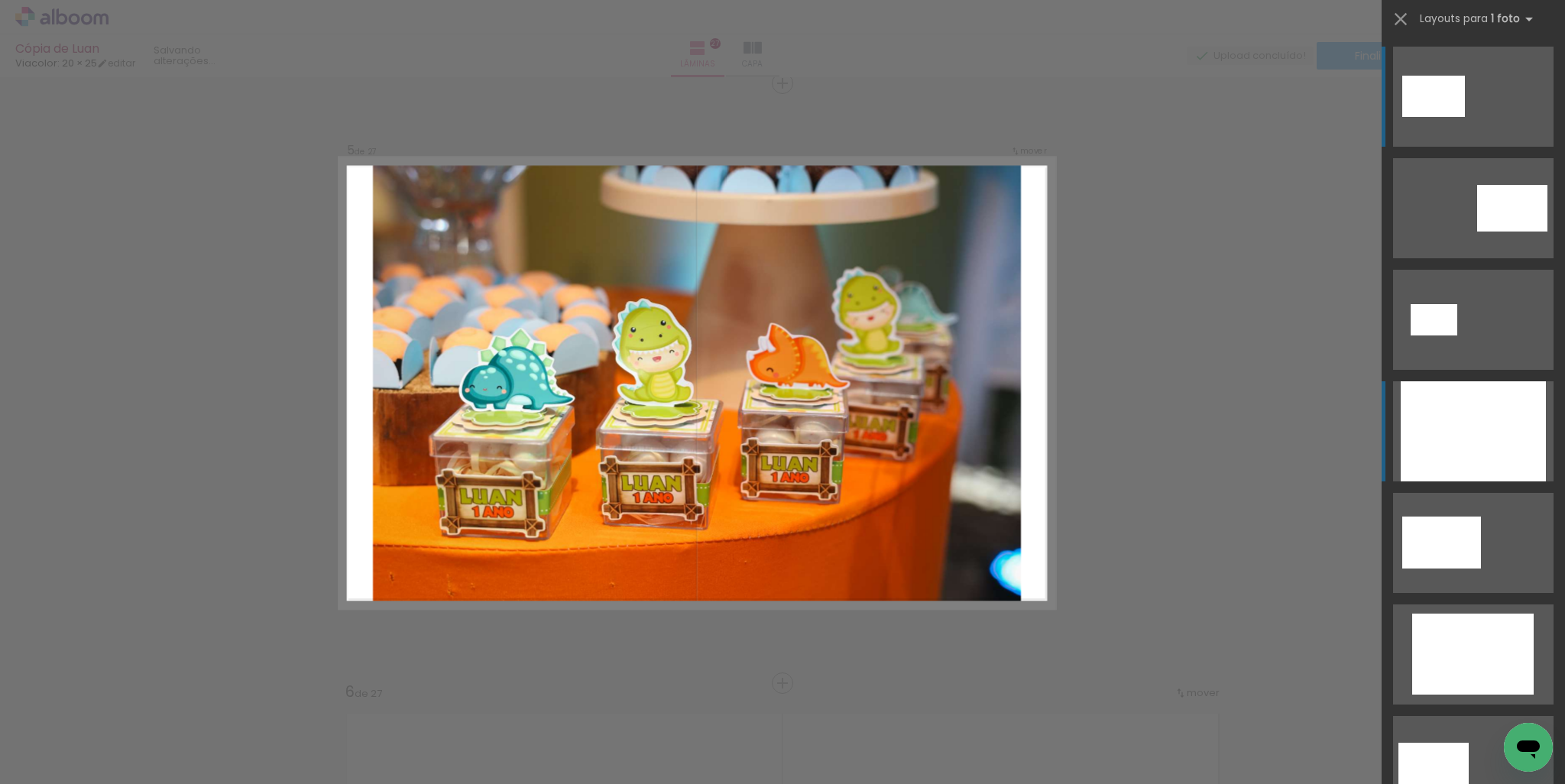
click at [1471, 466] on div at bounding box center [1473, 432] width 145 height 100
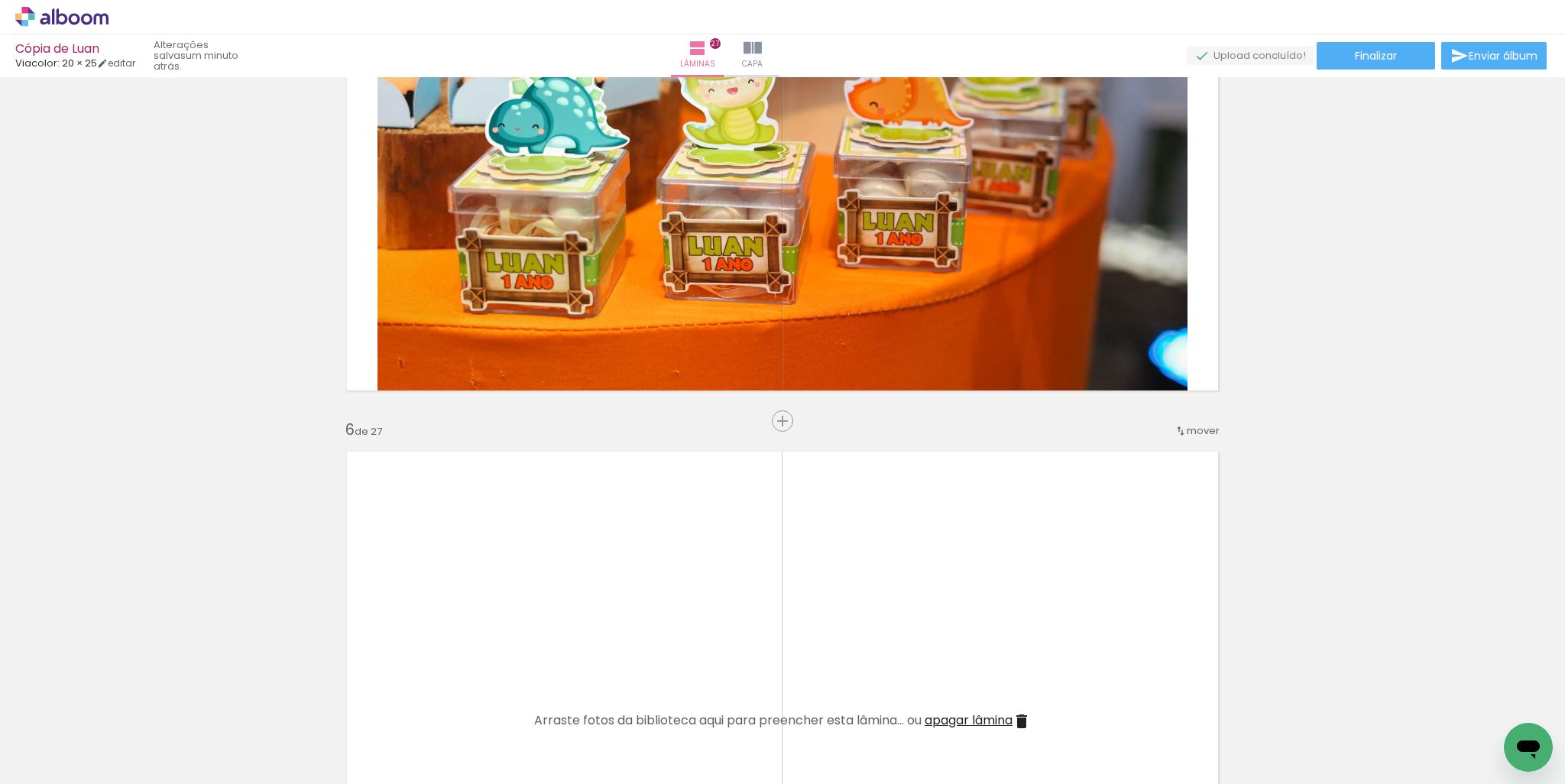
scroll to position [2800, 0]
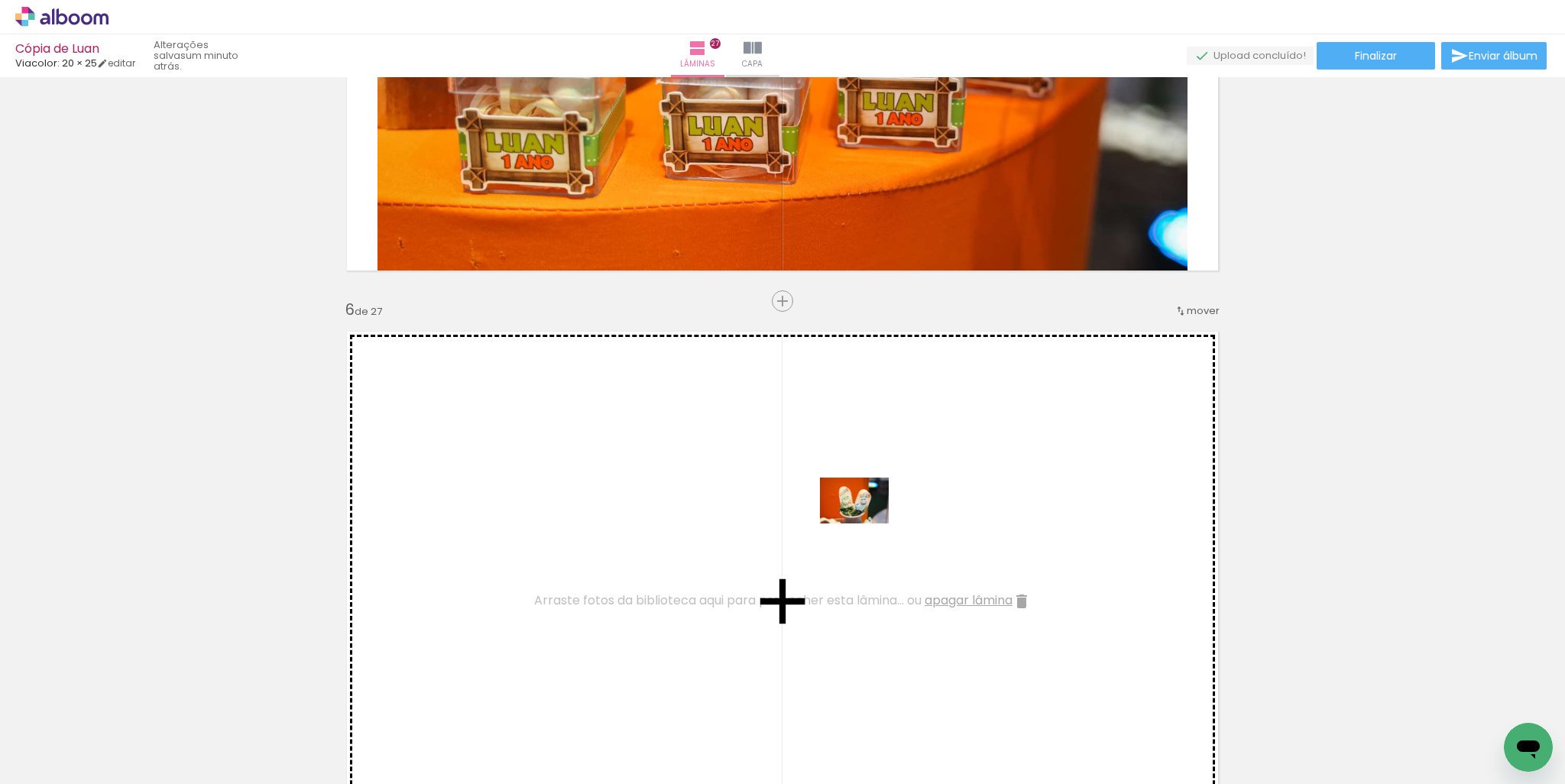
drag, startPoint x: 593, startPoint y: 732, endPoint x: 867, endPoint y: 523, distance: 344.6
click at [867, 523] on quentale-workspace at bounding box center [782, 392] width 1565 height 784
